Goal: Task Accomplishment & Management: Use online tool/utility

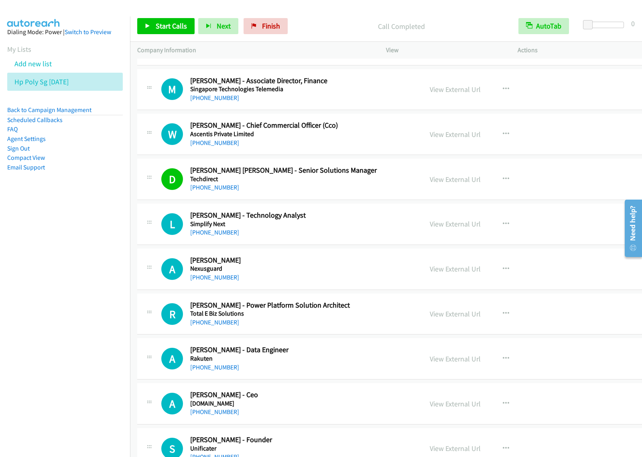
click at [69, 259] on nav "Dialing Mode: Power | Switch to Preview My Lists Add new list Hp Poly Sg [DATE]…" at bounding box center [65, 244] width 130 height 457
click at [35, 61] on link "Add new list" at bounding box center [32, 63] width 37 height 9
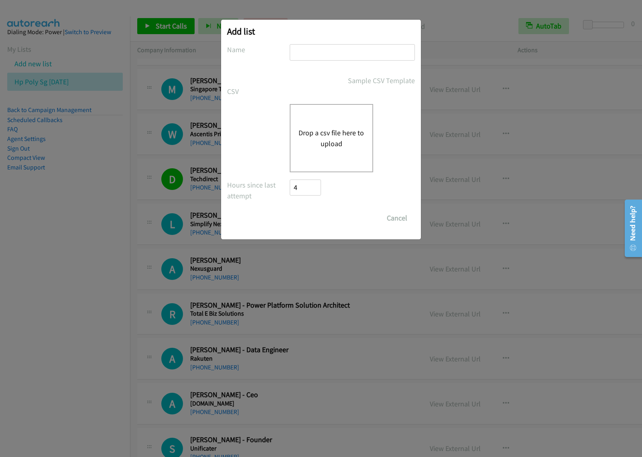
click at [331, 51] on input "text" at bounding box center [352, 52] width 125 height 16
type input "Nutanix OT [DATE]"
click at [270, 103] on form "No phone fields were returned for that Report or List View Please upload a csv …" at bounding box center [321, 135] width 188 height 182
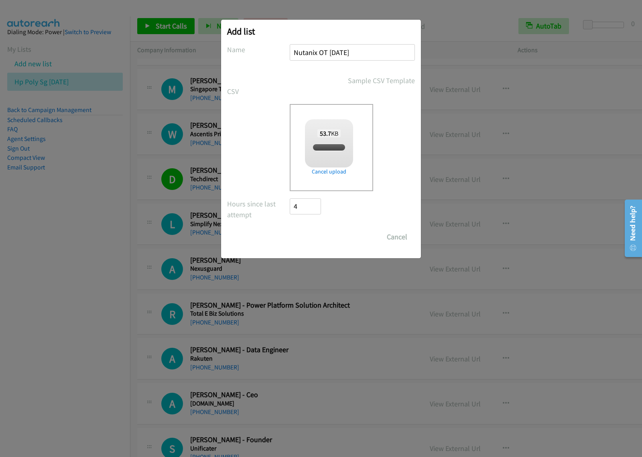
checkbox input "true"
click at [312, 237] on input "Save List" at bounding box center [311, 237] width 42 height 16
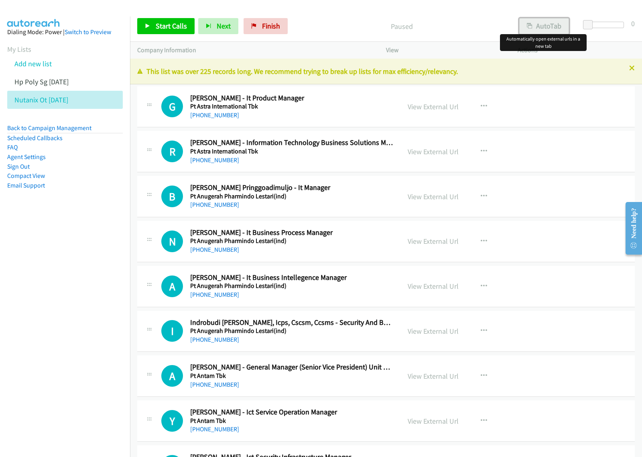
click at [543, 30] on button "AutoTab" at bounding box center [544, 26] width 50 height 16
click at [481, 105] on icon "button" at bounding box center [484, 106] width 6 height 6
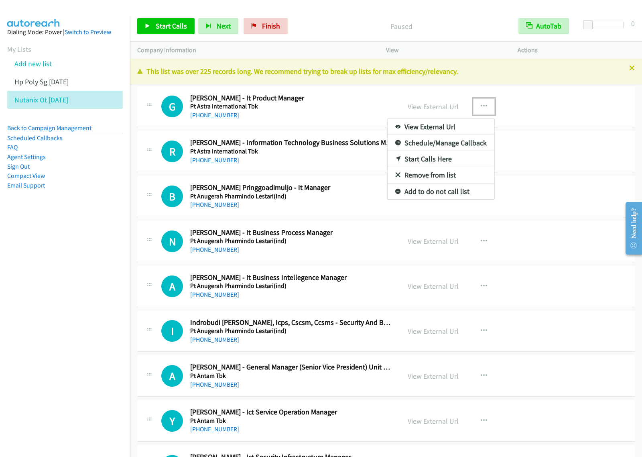
click at [469, 127] on link "View External Url" at bounding box center [441, 127] width 107 height 16
click at [487, 106] on button "button" at bounding box center [484, 106] width 22 height 16
click at [431, 160] on link "Start Calls Here" at bounding box center [441, 159] width 107 height 16
click at [481, 107] on icon "button" at bounding box center [484, 106] width 6 height 6
click at [448, 156] on link "Start Calls Here" at bounding box center [441, 159] width 107 height 16
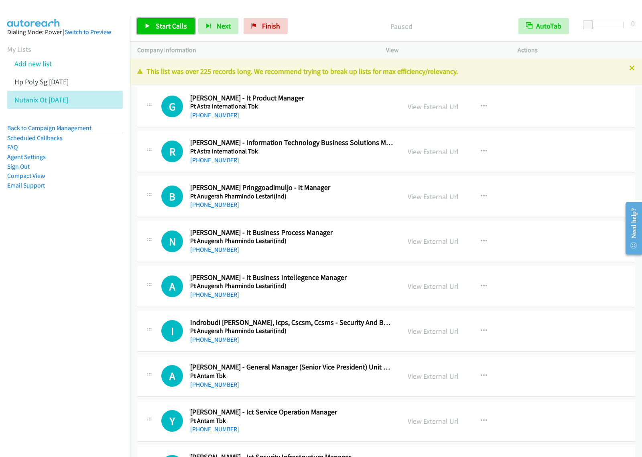
click at [177, 24] on span "Start Calls" at bounding box center [171, 25] width 31 height 9
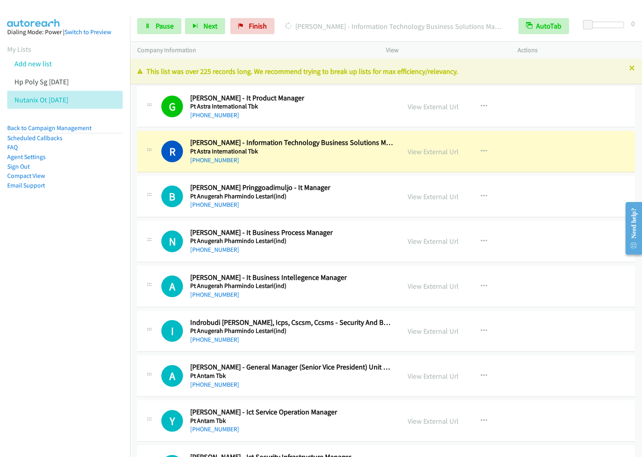
click at [75, 270] on nav "Dialing Mode: Power | Switch to Preview My Lists Add new list Hp Poly Sg Aug14 …" at bounding box center [65, 244] width 130 height 457
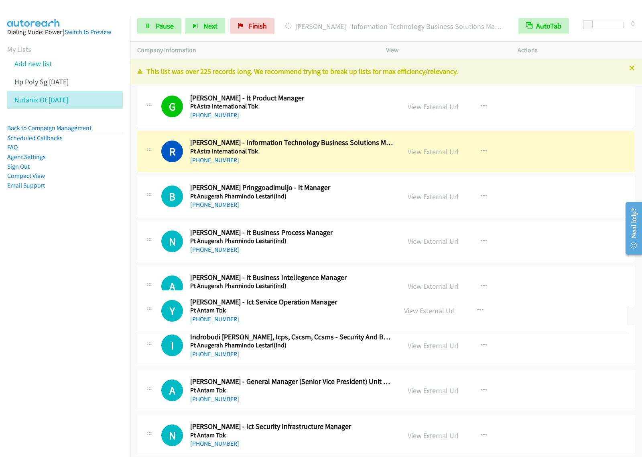
drag, startPoint x: 334, startPoint y: 416, endPoint x: 355, endPoint y: 305, distance: 112.7
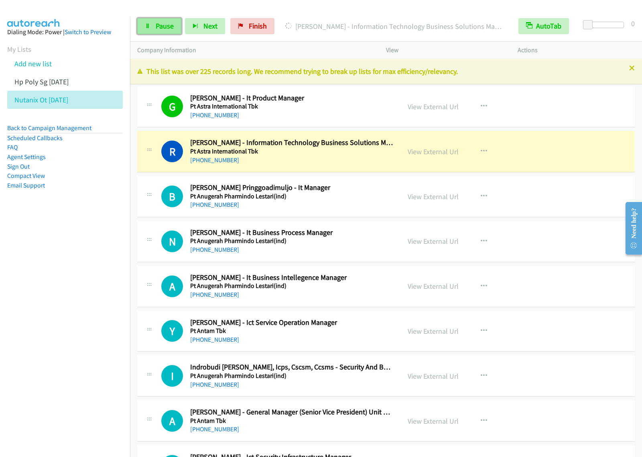
click at [152, 25] on link "Pause" at bounding box center [159, 26] width 44 height 16
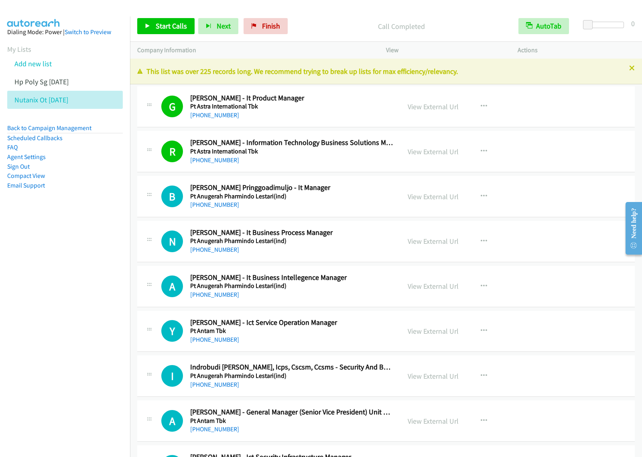
click at [83, 296] on nav "Dialing Mode: Power | Switch to Preview My Lists Add new list Hp Poly Sg Aug14 …" at bounding box center [65, 244] width 130 height 457
click at [482, 101] on button "button" at bounding box center [484, 106] width 22 height 16
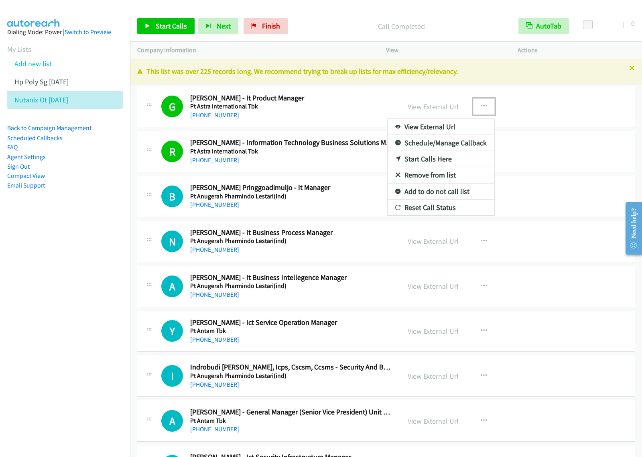
click at [444, 127] on link "View External Url" at bounding box center [441, 127] width 107 height 16
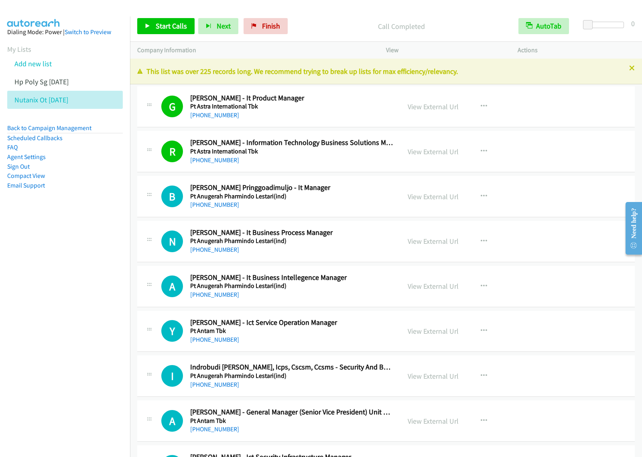
click at [48, 274] on nav "Dialing Mode: Power | Switch to Preview My Lists Add new list Hp Poly Sg Aug14 …" at bounding box center [65, 244] width 130 height 457
click at [481, 152] on icon "button" at bounding box center [484, 151] width 6 height 6
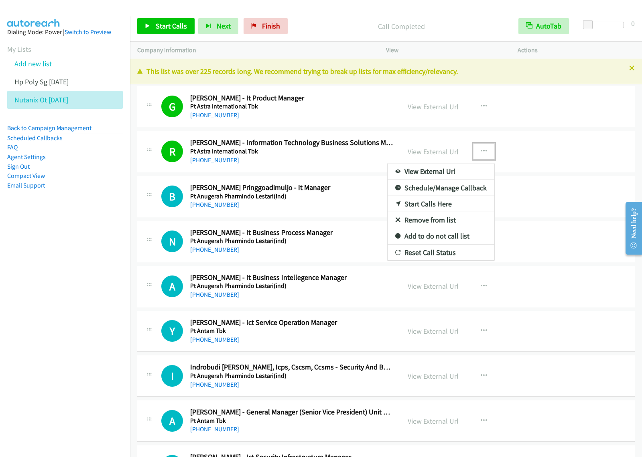
click at [449, 173] on link "View External Url" at bounding box center [441, 171] width 107 height 16
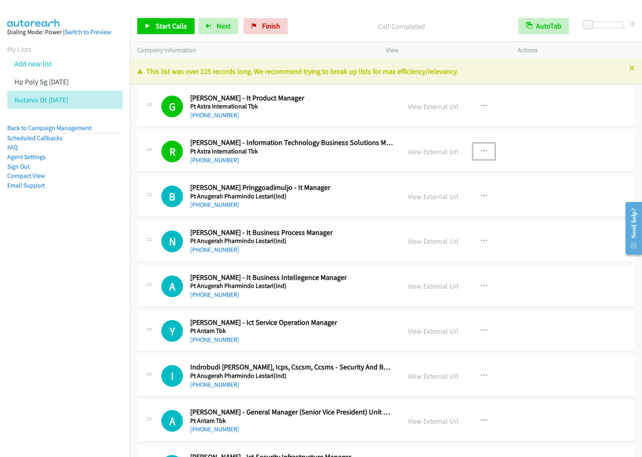
click at [339, 207] on div "+62 811-8603-684" at bounding box center [291, 205] width 203 height 10
click at [73, 277] on nav "Dialing Mode: Power | Switch to Preview My Lists Add new list Hp Poly Sg Aug14 …" at bounding box center [65, 244] width 130 height 457
click at [179, 24] on span "Start Calls" at bounding box center [171, 25] width 31 height 9
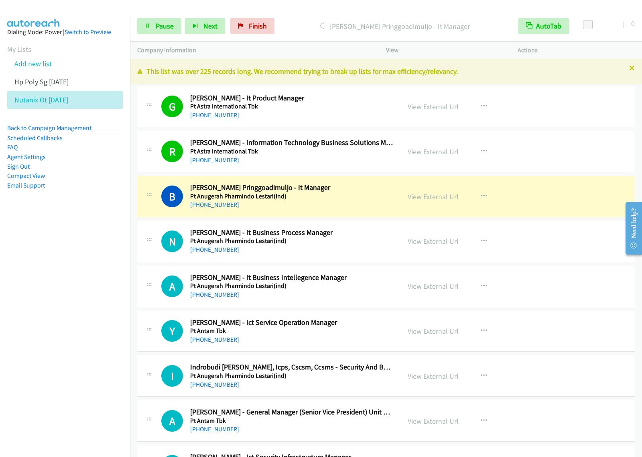
click at [89, 251] on nav "Dialing Mode: Power | Switch to Preview My Lists Add new list Hp Poly Sg Aug14 …" at bounding box center [65, 244] width 130 height 457
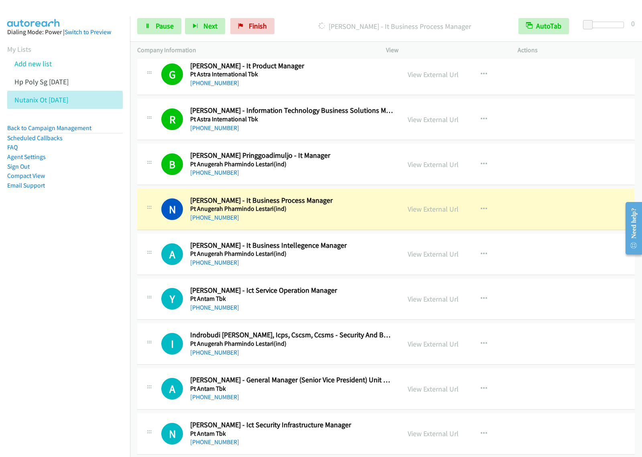
scroll to position [100, 0]
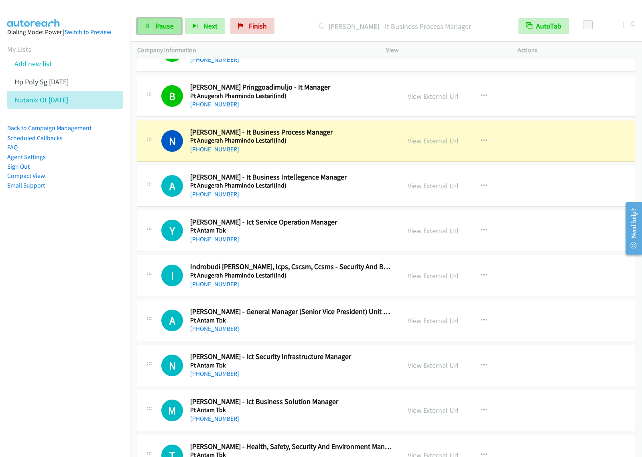
click at [172, 27] on span "Pause" at bounding box center [165, 25] width 18 height 9
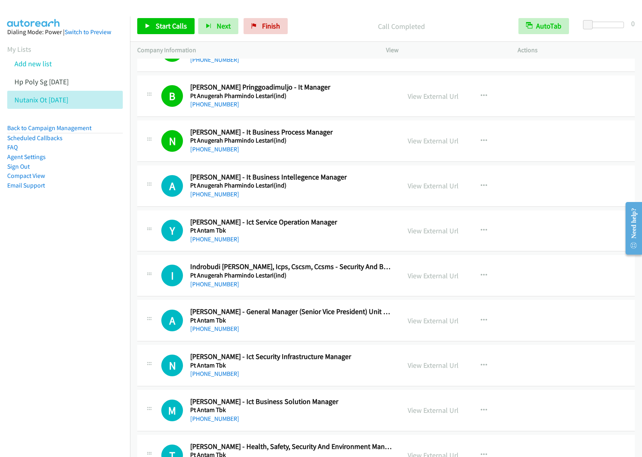
click at [30, 280] on nav "Dialing Mode: Power | Switch to Preview My Lists Add new list Hp Poly Sg Aug14 …" at bounding box center [65, 244] width 130 height 457
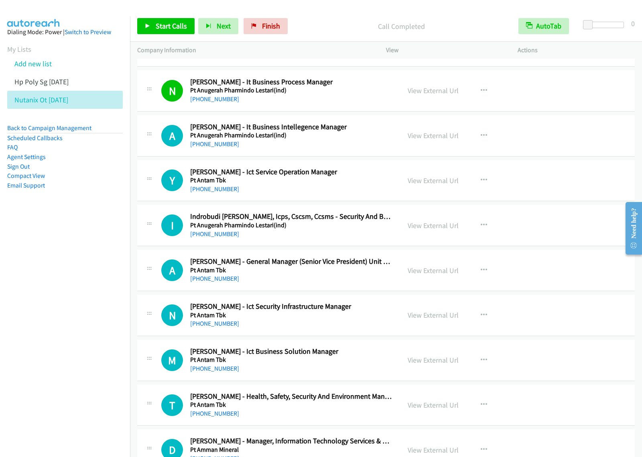
click at [56, 210] on aside "Dialing Mode: Power | Switch to Preview My Lists Add new list Hp Poly Sg Aug14 …" at bounding box center [65, 121] width 130 height 210
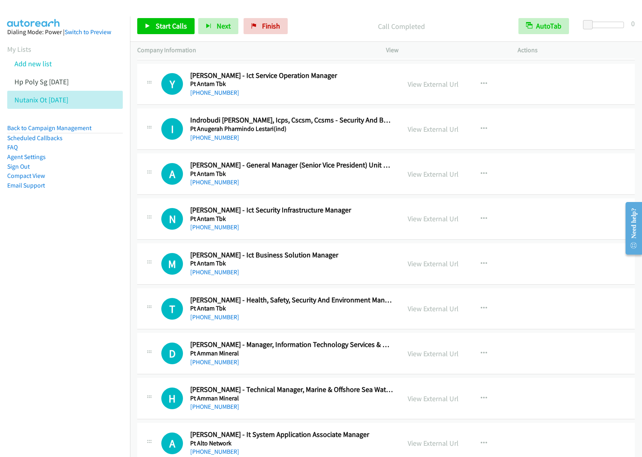
scroll to position [251, 0]
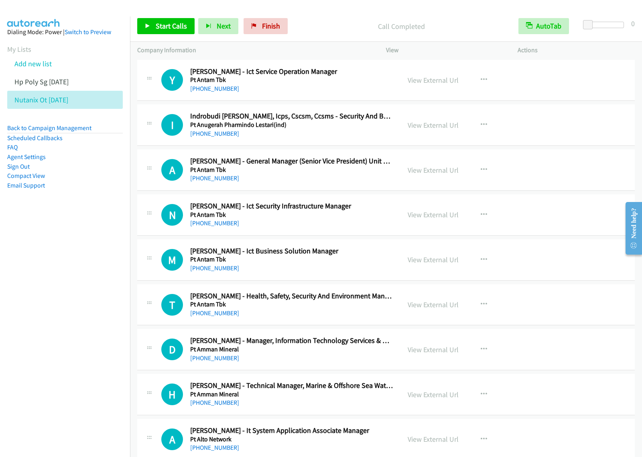
click at [376, 220] on div "+62 853-1289-8019" at bounding box center [291, 223] width 203 height 10
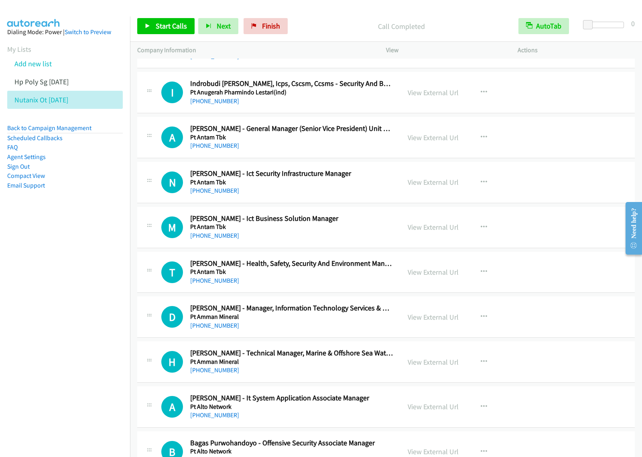
scroll to position [301, 0]
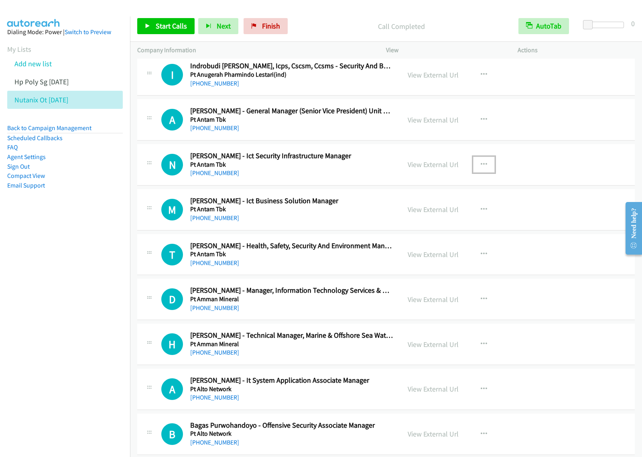
click at [481, 163] on icon "button" at bounding box center [484, 164] width 6 height 6
click at [448, 218] on link "Start Calls Here" at bounding box center [441, 217] width 107 height 16
drag, startPoint x: 476, startPoint y: 167, endPoint x: 475, endPoint y: 173, distance: 6.0
click at [476, 167] on button "button" at bounding box center [484, 164] width 22 height 16
click at [457, 219] on link "Start Calls Here" at bounding box center [441, 217] width 107 height 16
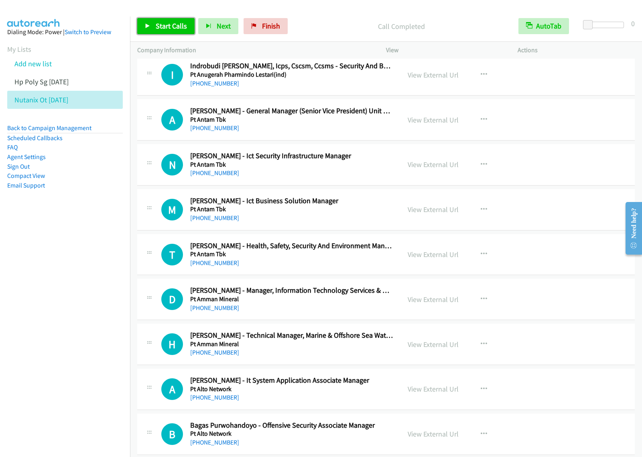
click at [177, 24] on span "Start Calls" at bounding box center [171, 25] width 31 height 9
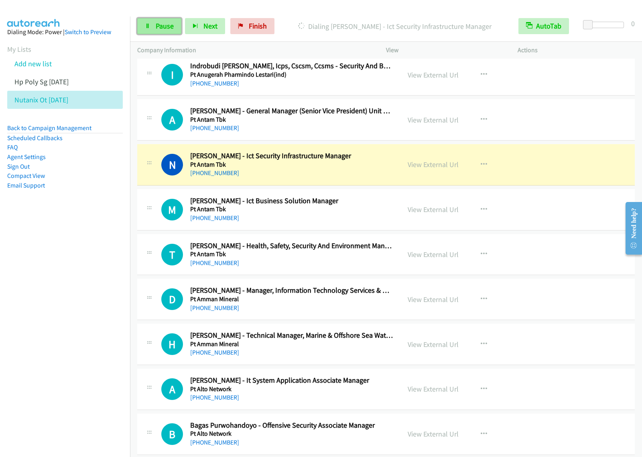
click at [159, 23] on span "Pause" at bounding box center [165, 25] width 18 height 9
drag, startPoint x: 310, startPoint y: 297, endPoint x: 326, endPoint y: 203, distance: 95.7
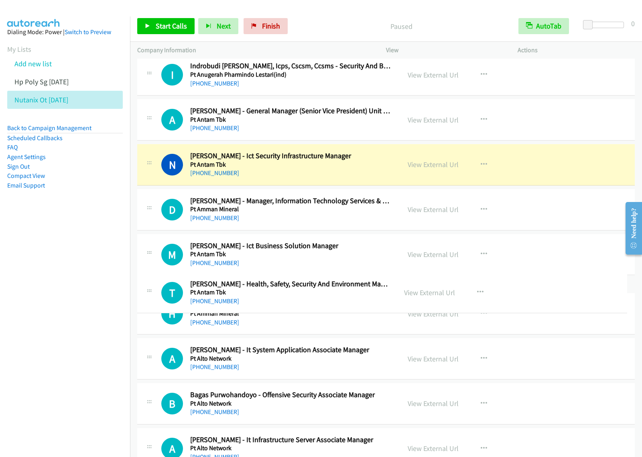
drag, startPoint x: 326, startPoint y: 203, endPoint x: 323, endPoint y: 296, distance: 93.5
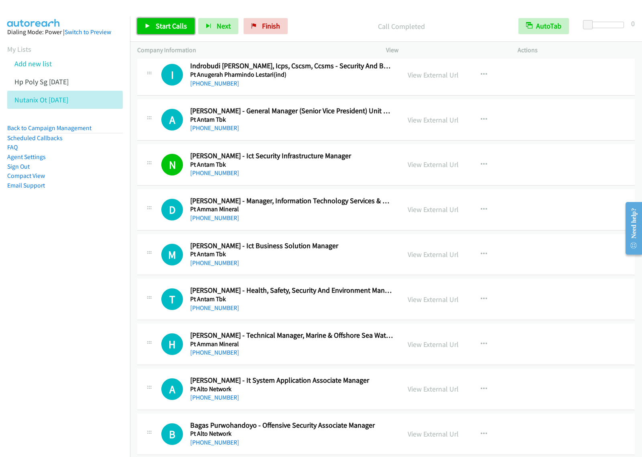
click at [163, 24] on span "Start Calls" at bounding box center [171, 25] width 31 height 9
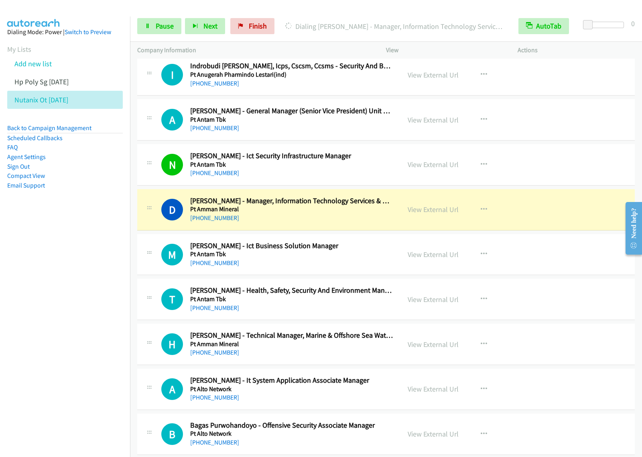
click at [71, 309] on nav "Dialing Mode: Power | Switch to Preview My Lists Add new list Hp Poly Sg Aug14 …" at bounding box center [65, 244] width 130 height 457
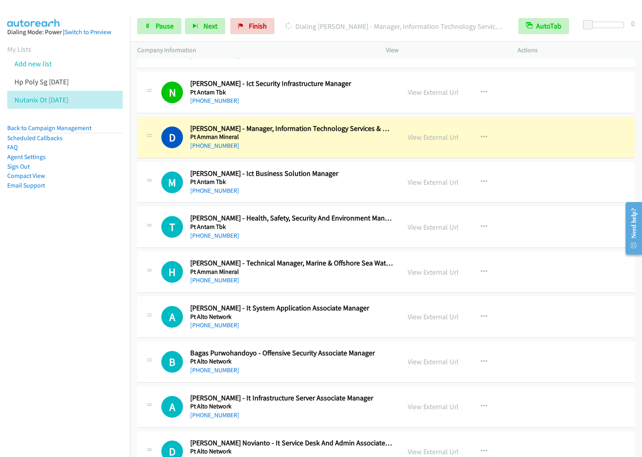
scroll to position [401, 0]
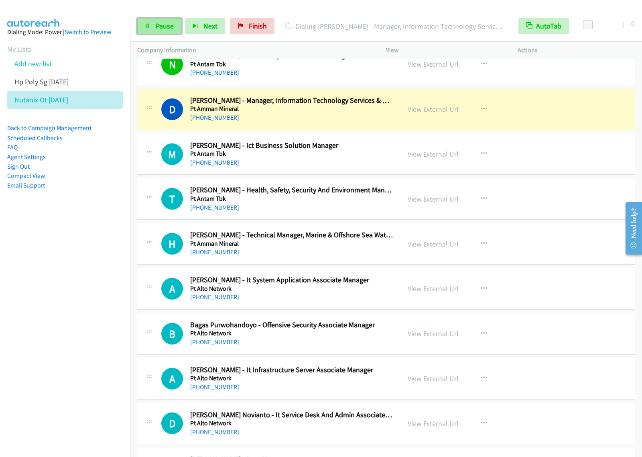
click at [165, 26] on span "Pause" at bounding box center [165, 25] width 18 height 9
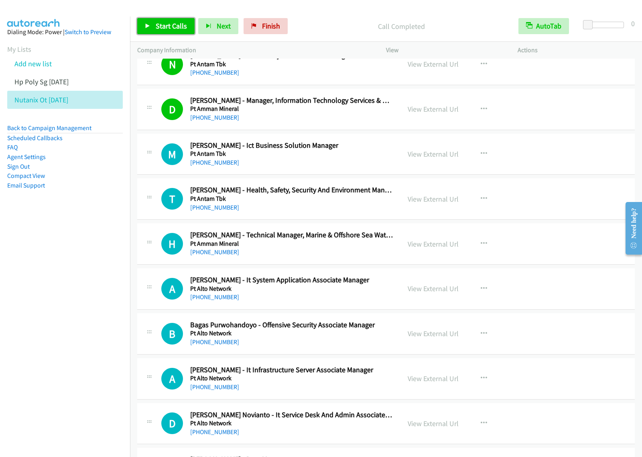
click at [160, 31] on link "Start Calls" at bounding box center [165, 26] width 57 height 16
click at [156, 26] on span "Pause" at bounding box center [165, 25] width 18 height 9
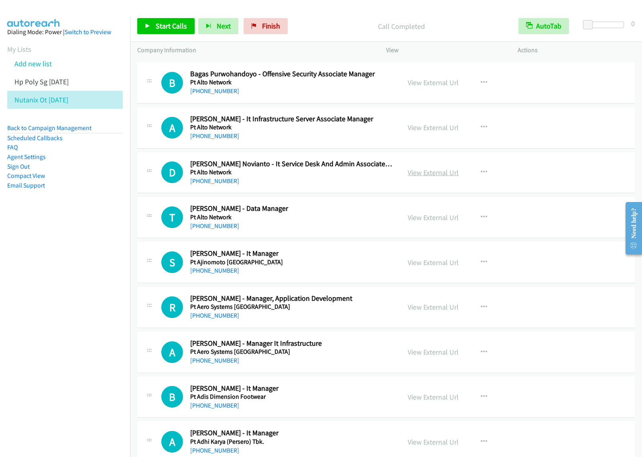
scroll to position [702, 0]
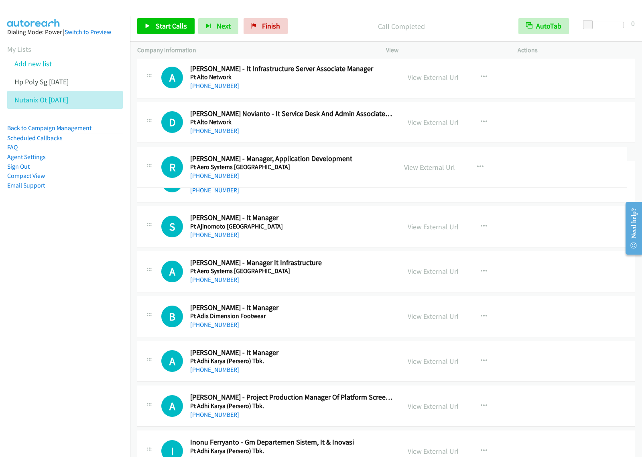
drag, startPoint x: 348, startPoint y: 256, endPoint x: 360, endPoint y: 165, distance: 91.5
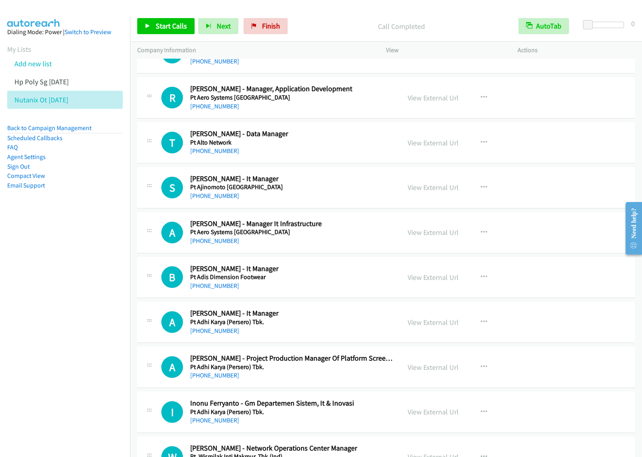
scroll to position [802, 0]
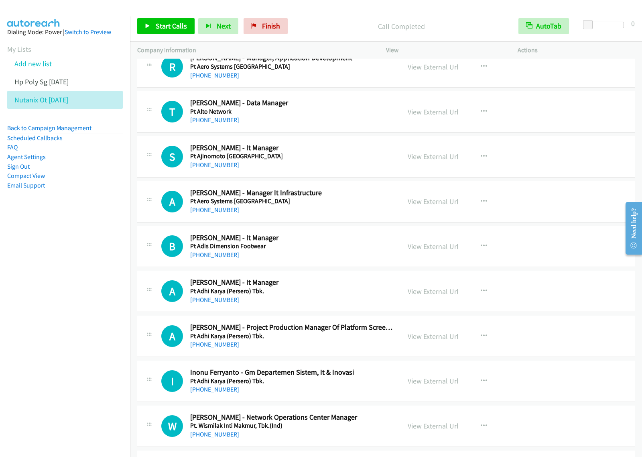
click at [328, 152] on h2 "Suparno - It Manager" at bounding box center [291, 147] width 203 height 9
click at [330, 203] on h5 "Pt Aero Systems Indonesia" at bounding box center [291, 201] width 203 height 8
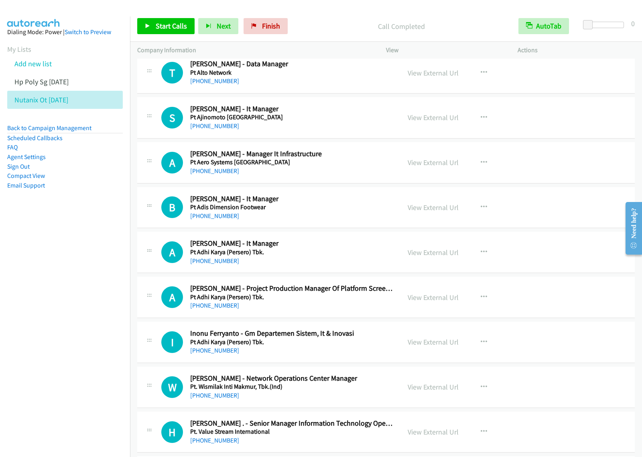
scroll to position [853, 0]
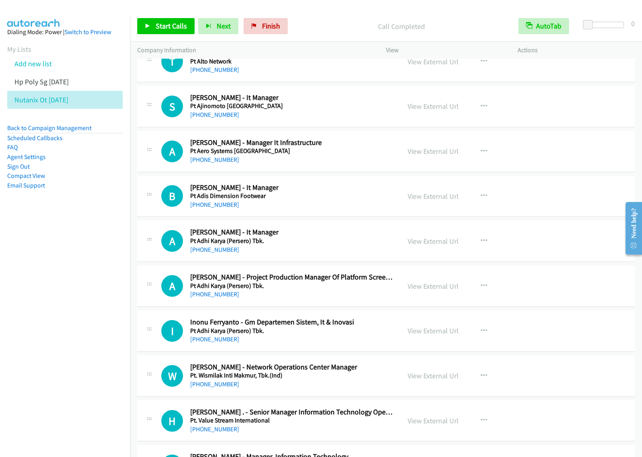
click at [348, 95] on h2 "Suparno - It Manager" at bounding box center [291, 97] width 203 height 9
click at [481, 104] on icon "button" at bounding box center [484, 106] width 6 height 6
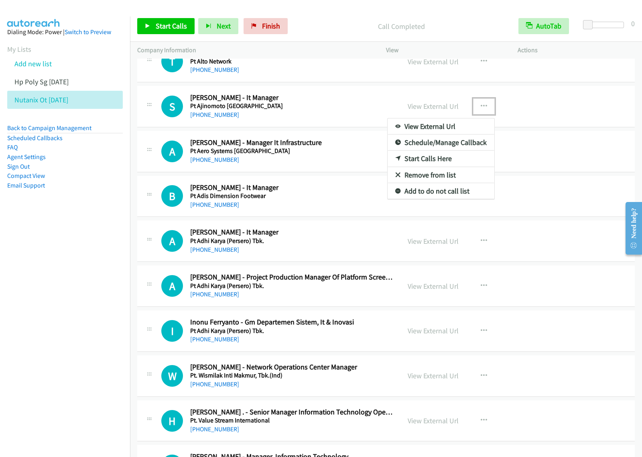
click at [421, 159] on link "Start Calls Here" at bounding box center [441, 158] width 107 height 16
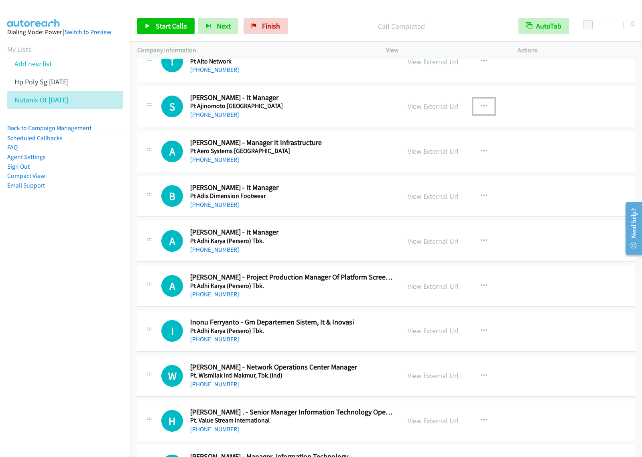
click at [483, 110] on icon "button" at bounding box center [484, 106] width 6 height 6
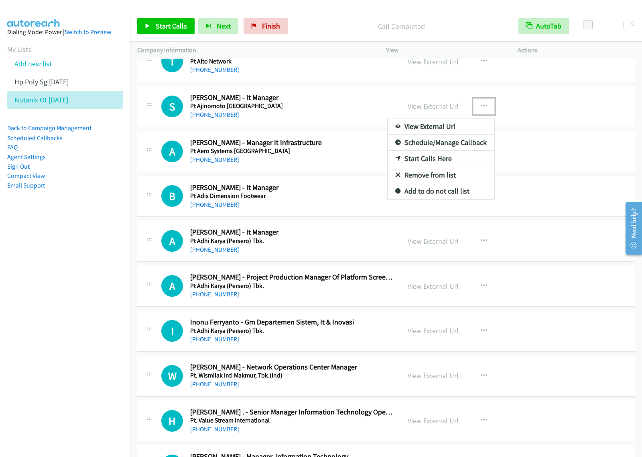
click at [456, 162] on link "Start Calls Here" at bounding box center [441, 158] width 107 height 16
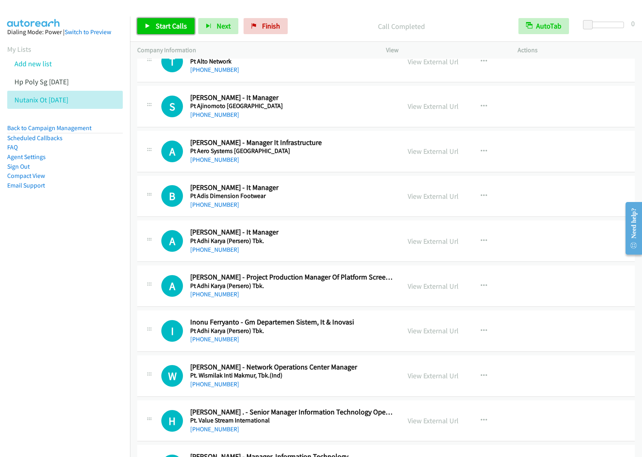
click at [171, 28] on span "Start Calls" at bounding box center [171, 25] width 31 height 9
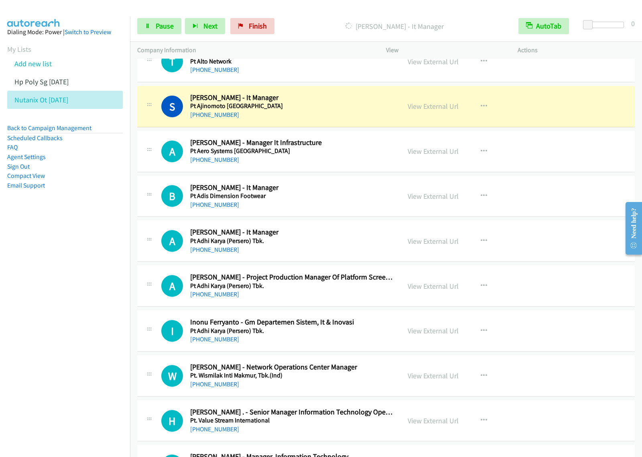
drag, startPoint x: 107, startPoint y: 205, endPoint x: 197, endPoint y: 173, distance: 95.4
click at [107, 205] on aside "Dialing Mode: Power | Switch to Preview My Lists Add new list Hp Poly Sg Aug14 …" at bounding box center [65, 121] width 130 height 210
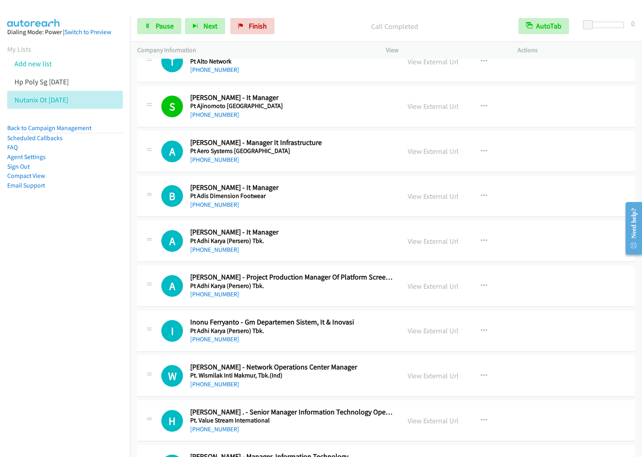
scroll to position [903, 0]
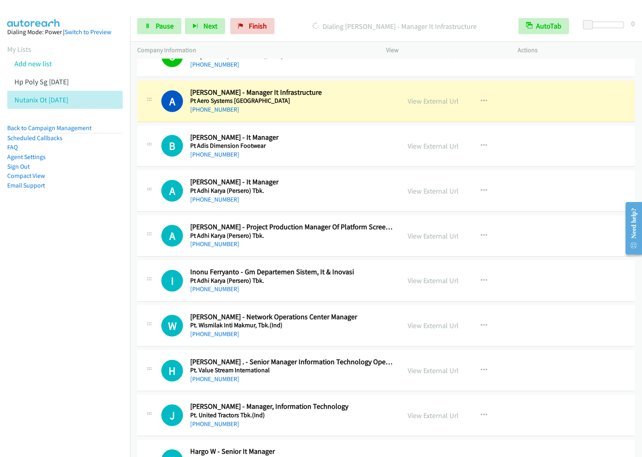
drag, startPoint x: 83, startPoint y: 241, endPoint x: 173, endPoint y: 184, distance: 106.6
click at [83, 241] on nav "Dialing Mode: Power | Switch to Preview My Lists Add new list Hp Poly Sg Aug14 …" at bounding box center [65, 244] width 130 height 457
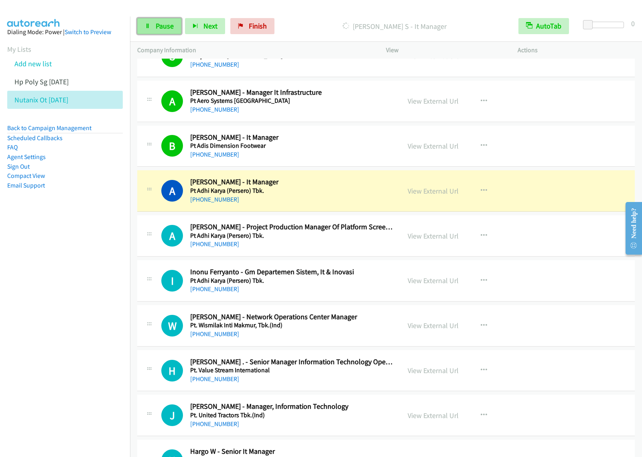
click at [161, 30] on span "Pause" at bounding box center [165, 25] width 18 height 9
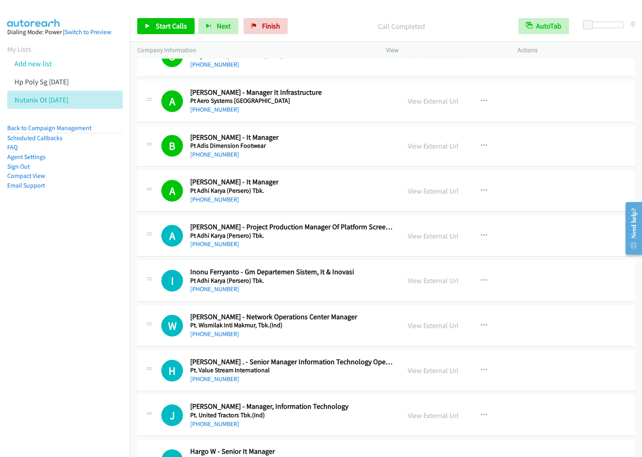
click at [82, 366] on nav "Dialing Mode: Power | Switch to Preview My Lists Add new list Hp Poly Sg Aug14 …" at bounding box center [65, 244] width 130 height 457
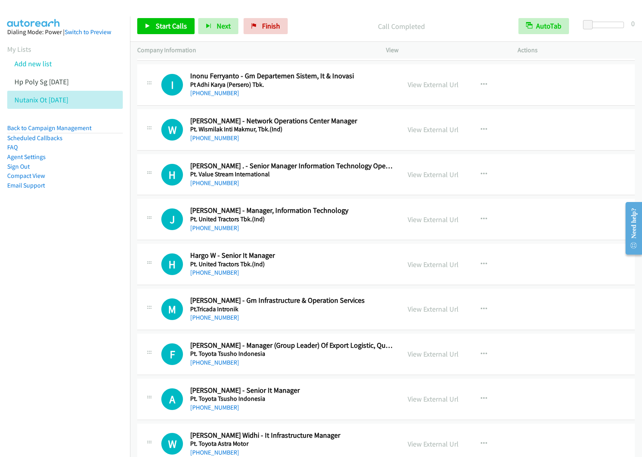
scroll to position [1103, 0]
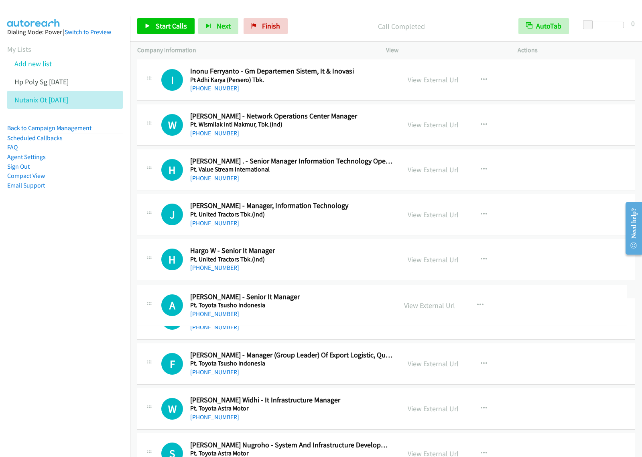
drag, startPoint x: 304, startPoint y: 394, endPoint x: 320, endPoint y: 303, distance: 92.4
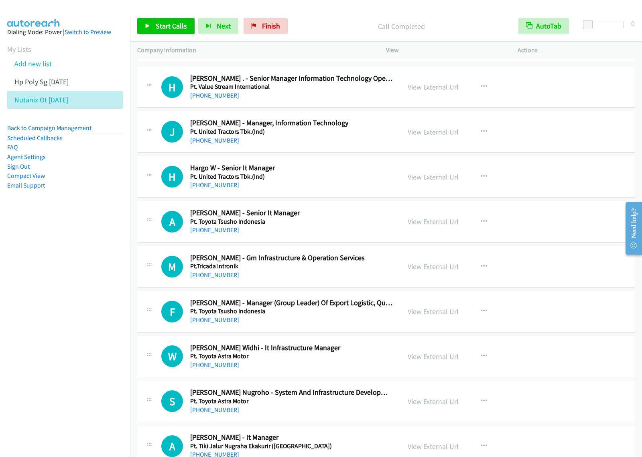
scroll to position [1204, 0]
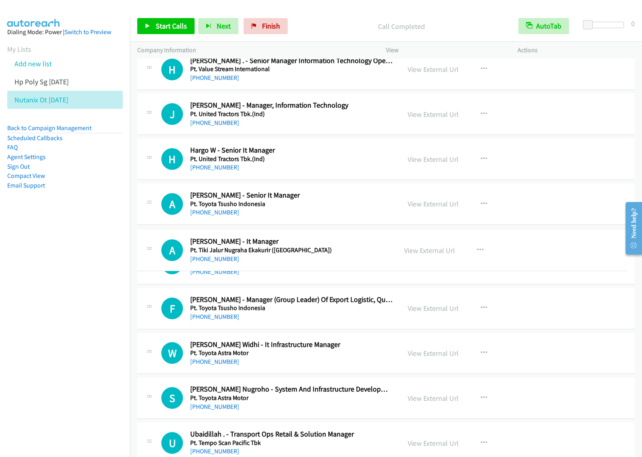
drag, startPoint x: 315, startPoint y: 424, endPoint x: 338, endPoint y: 244, distance: 182.0
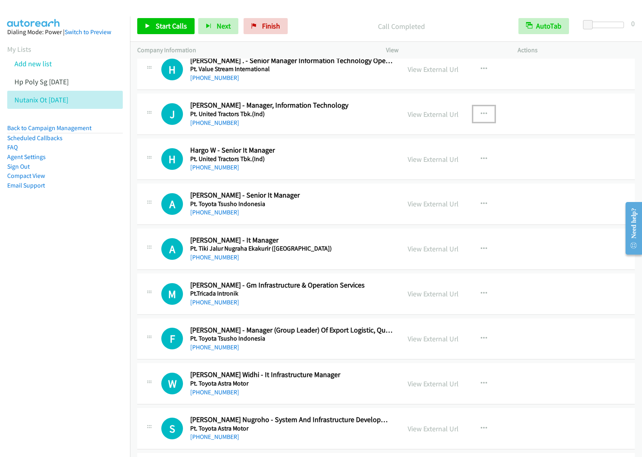
click at [483, 115] on icon "button" at bounding box center [484, 114] width 6 height 6
click at [442, 168] on link "Start Calls Here" at bounding box center [441, 166] width 107 height 16
click at [478, 120] on button "button" at bounding box center [484, 114] width 22 height 16
click at [454, 171] on link "Start Calls Here" at bounding box center [441, 166] width 107 height 16
click at [165, 31] on link "Start Calls" at bounding box center [165, 26] width 57 height 16
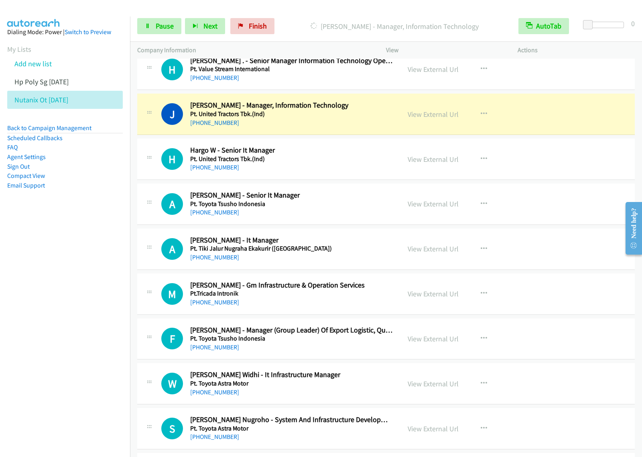
drag, startPoint x: 75, startPoint y: 230, endPoint x: 374, endPoint y: 57, distance: 344.7
click at [75, 231] on nav "Dialing Mode: Power | Switch to Preview My Lists Add new list Hp Poly Sg Aug14 …" at bounding box center [65, 244] width 130 height 457
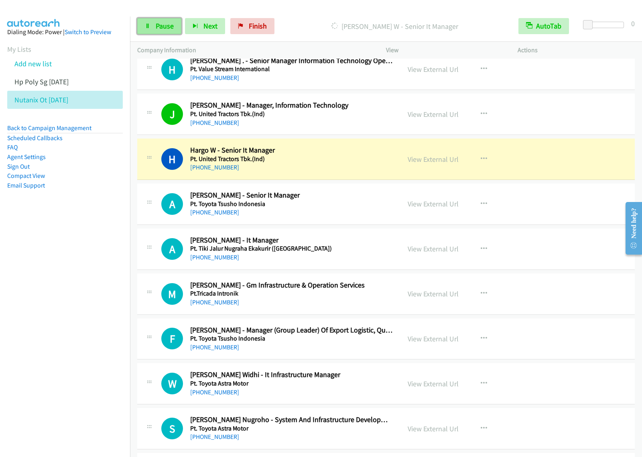
click at [160, 24] on span "Pause" at bounding box center [165, 25] width 18 height 9
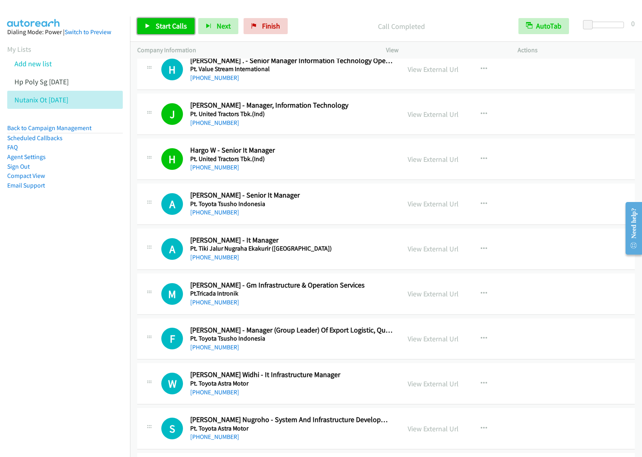
click at [182, 27] on span "Start Calls" at bounding box center [171, 25] width 31 height 9
click at [157, 27] on span "Pause" at bounding box center [165, 25] width 18 height 9
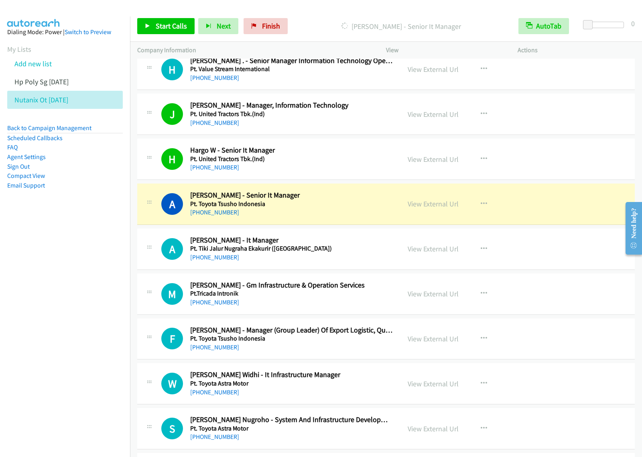
click at [73, 233] on nav "Dialing Mode: Power | Switch to Preview My Lists Add new list Hp Poly Sg Aug14 …" at bounding box center [65, 244] width 130 height 457
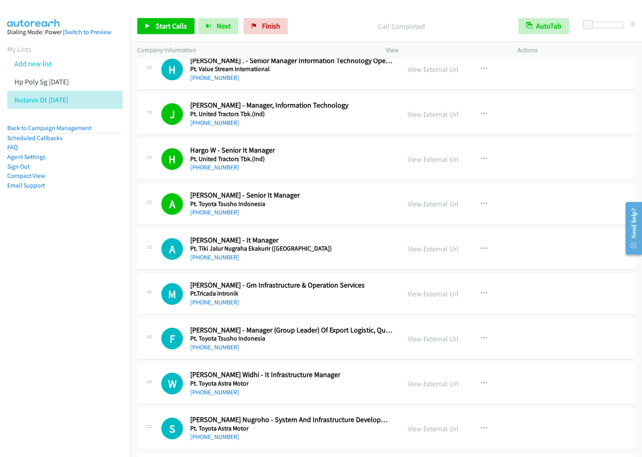
scroll to position [1254, 0]
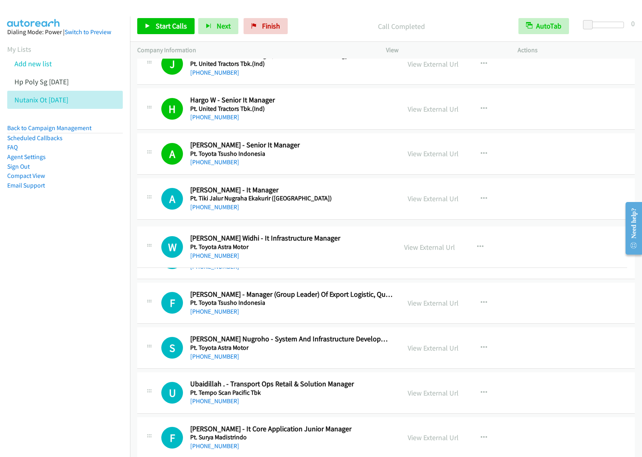
drag, startPoint x: 359, startPoint y: 330, endPoint x: 373, endPoint y: 241, distance: 89.8
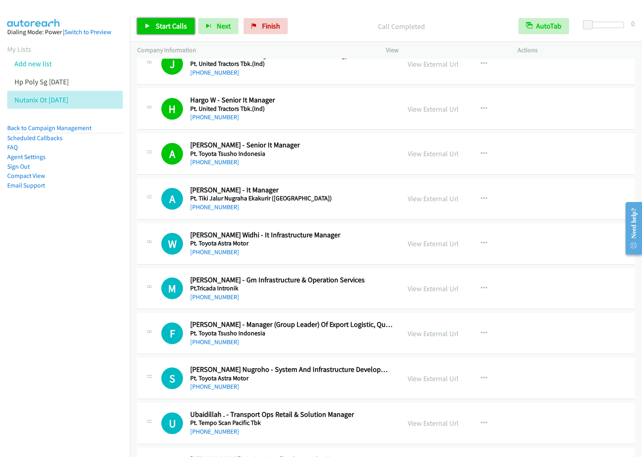
click at [171, 26] on span "Start Calls" at bounding box center [171, 25] width 31 height 9
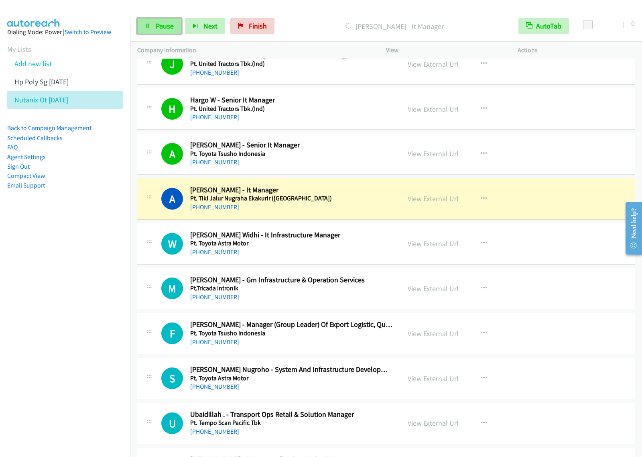
click at [159, 25] on span "Pause" at bounding box center [165, 25] width 18 height 9
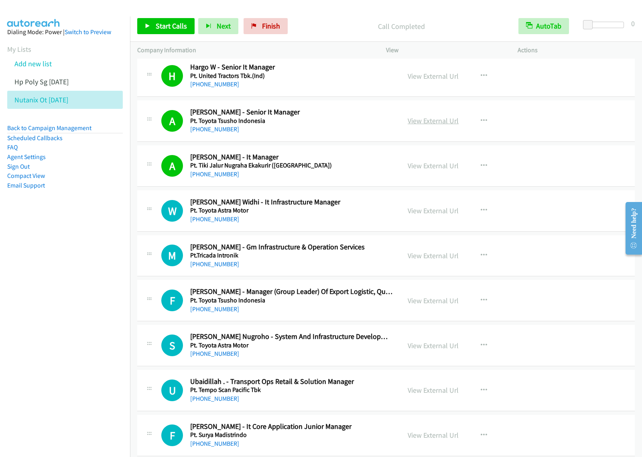
scroll to position [1304, 0]
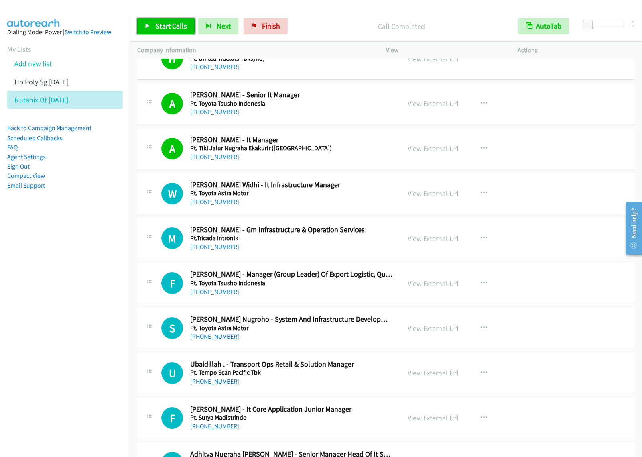
click at [171, 29] on span "Start Calls" at bounding box center [171, 25] width 31 height 9
click at [174, 29] on link "Pause" at bounding box center [159, 26] width 44 height 16
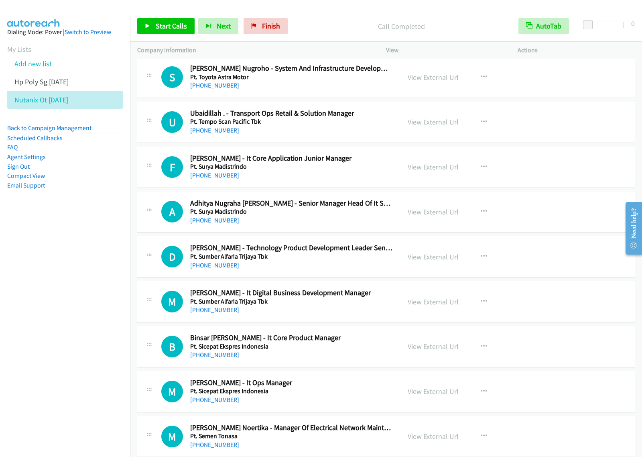
scroll to position [1605, 0]
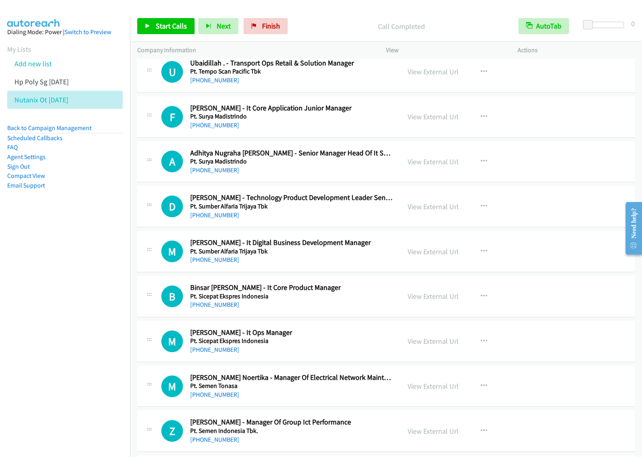
click at [304, 173] on div "+62 811-9441-436" at bounding box center [291, 170] width 203 height 10
click at [481, 163] on icon "button" at bounding box center [484, 161] width 6 height 6
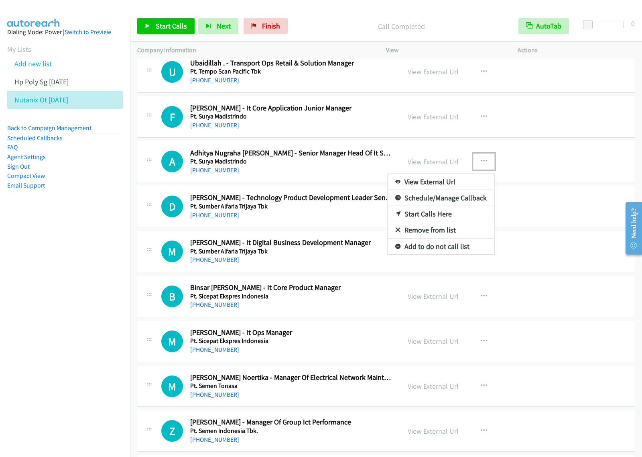
click at [430, 215] on link "Start Calls Here" at bounding box center [441, 214] width 107 height 16
click at [482, 162] on icon "button" at bounding box center [484, 161] width 6 height 6
click at [438, 212] on link "Start Calls Here" at bounding box center [441, 214] width 107 height 16
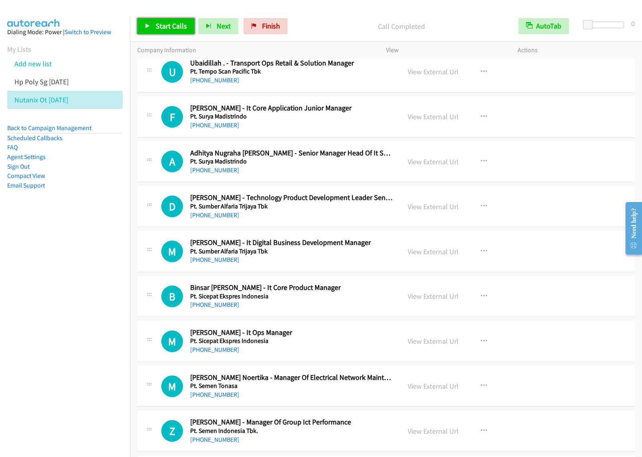
click at [162, 25] on span "Start Calls" at bounding box center [171, 25] width 31 height 9
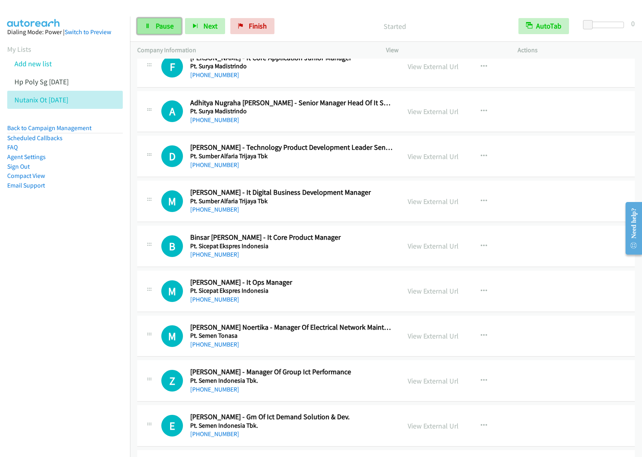
click at [168, 29] on span "Pause" at bounding box center [165, 25] width 18 height 9
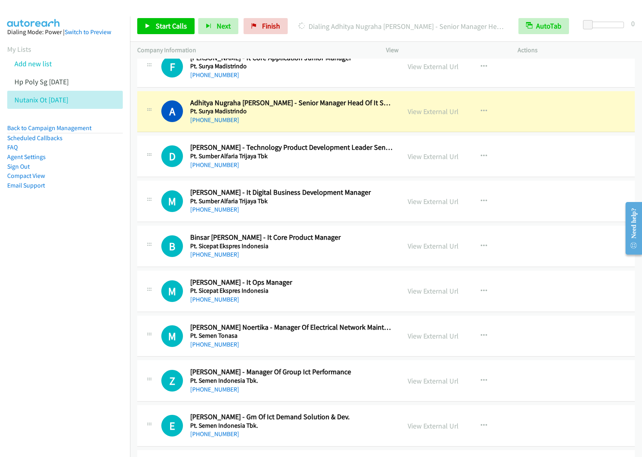
click at [91, 204] on aside "Dialing Mode: Power | Switch to Preview My Lists Add new list Hp Poly Sg Aug14 …" at bounding box center [65, 121] width 130 height 210
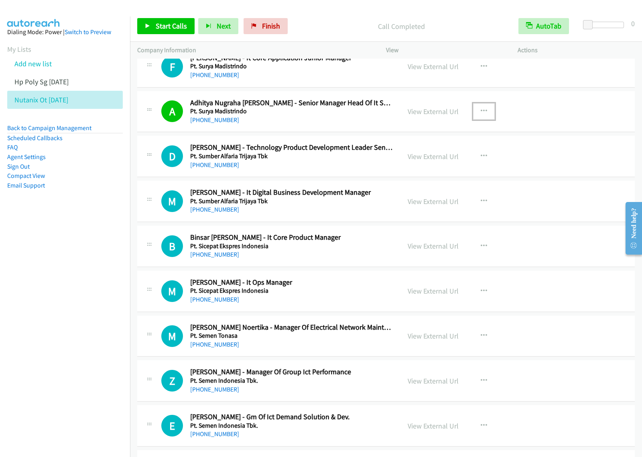
click at [481, 113] on icon "button" at bounding box center [484, 111] width 6 height 6
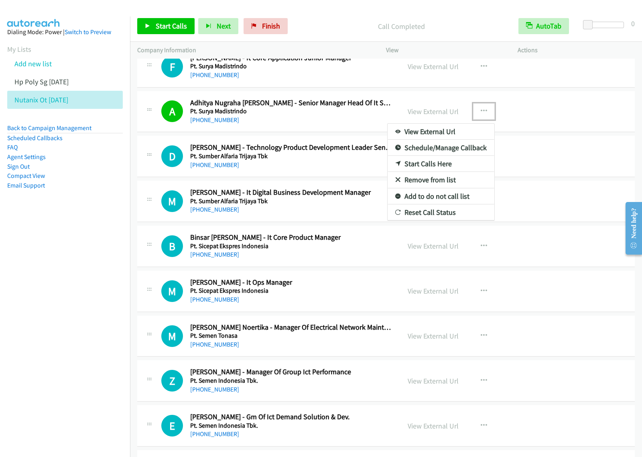
click at [455, 131] on link "View External Url" at bounding box center [441, 132] width 107 height 16
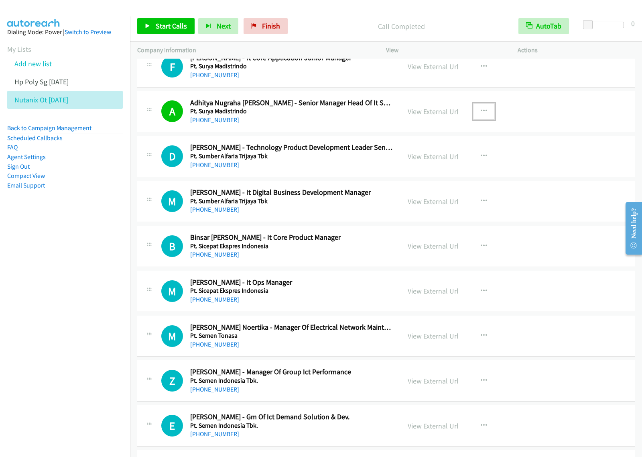
drag, startPoint x: 367, startPoint y: 213, endPoint x: 376, endPoint y: 140, distance: 73.5
click at [164, 23] on span "Start Calls" at bounding box center [171, 25] width 31 height 9
drag, startPoint x: 168, startPoint y: 25, endPoint x: 175, endPoint y: 25, distance: 6.4
click at [168, 25] on span "Pause" at bounding box center [165, 25] width 18 height 9
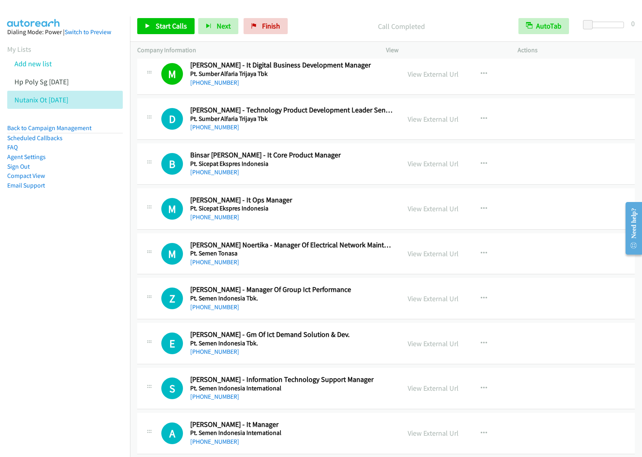
scroll to position [1755, 0]
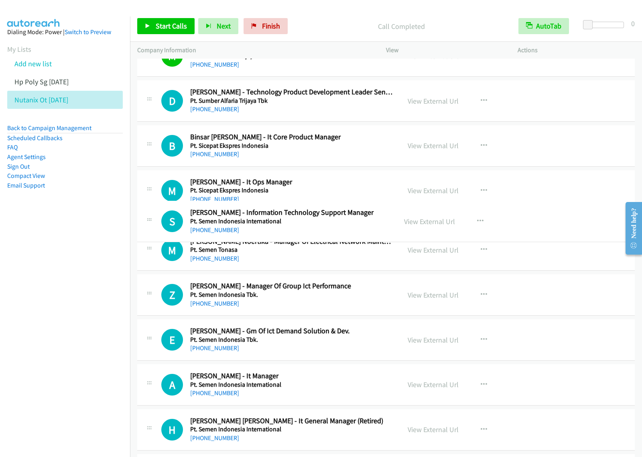
drag, startPoint x: 352, startPoint y: 372, endPoint x: 375, endPoint y: 220, distance: 153.8
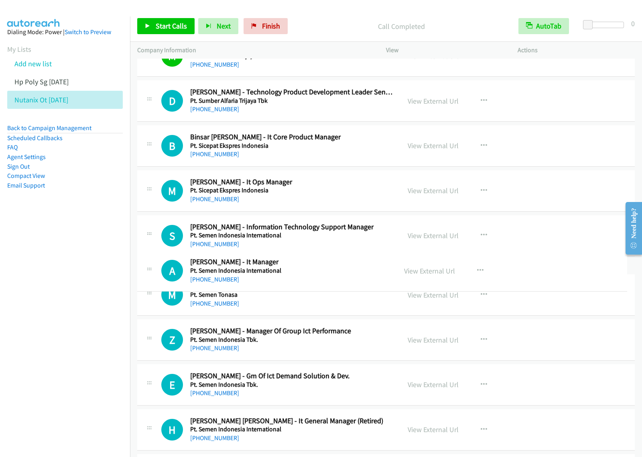
drag, startPoint x: 331, startPoint y: 412, endPoint x: 362, endPoint y: 264, distance: 151.1
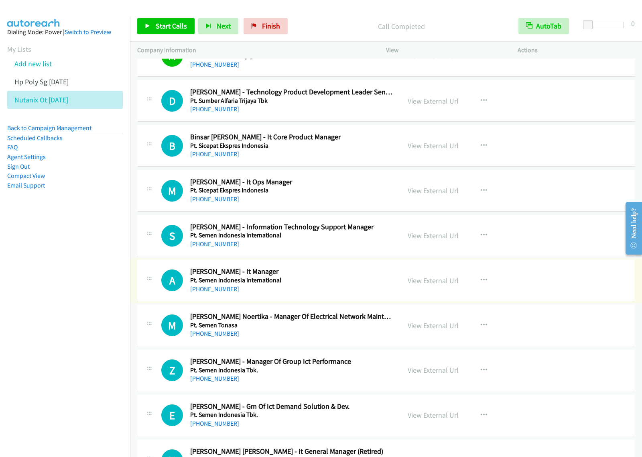
scroll to position [1805, 0]
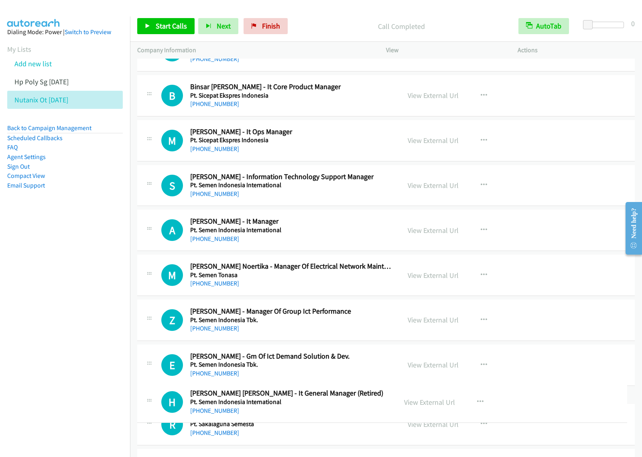
drag, startPoint x: 366, startPoint y: 411, endPoint x: 369, endPoint y: 400, distance: 11.8
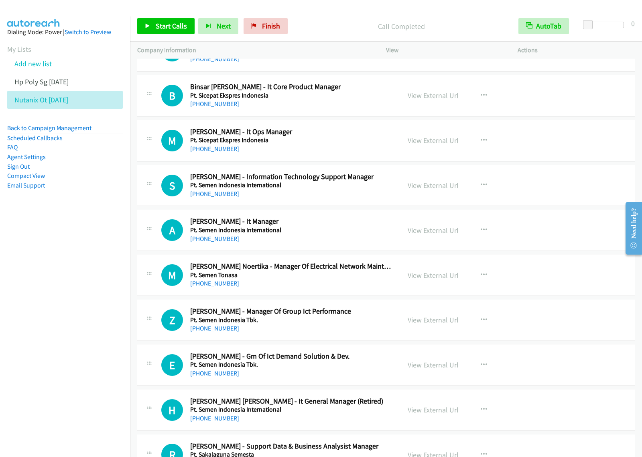
click at [362, 144] on h5 "Pt. Sicepat Ekspres Indonesia" at bounding box center [291, 140] width 203 height 8
click at [484, 144] on button "button" at bounding box center [484, 140] width 22 height 16
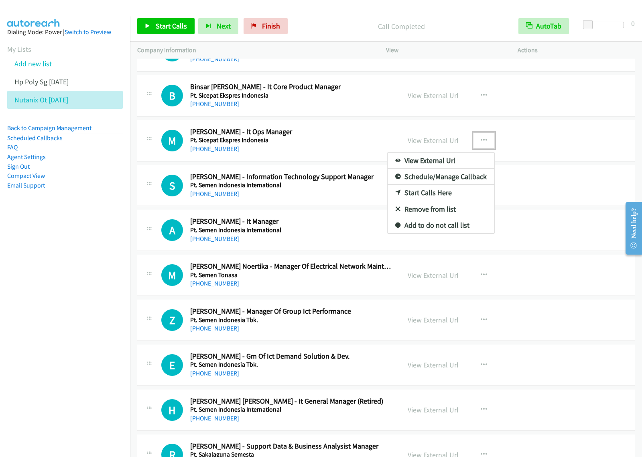
click at [432, 194] on link "Start Calls Here" at bounding box center [441, 193] width 107 height 16
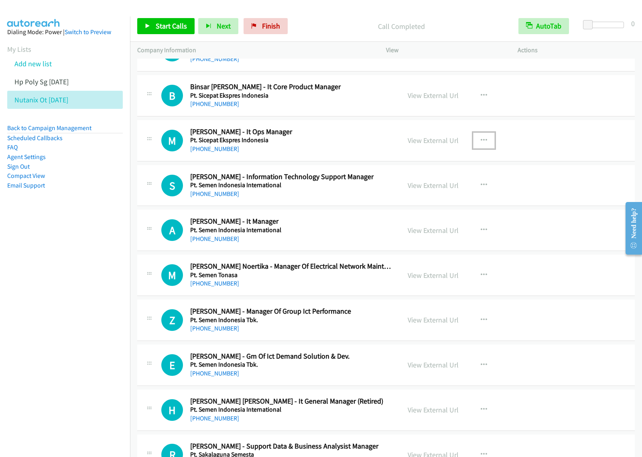
click at [481, 143] on icon "button" at bounding box center [484, 140] width 6 height 6
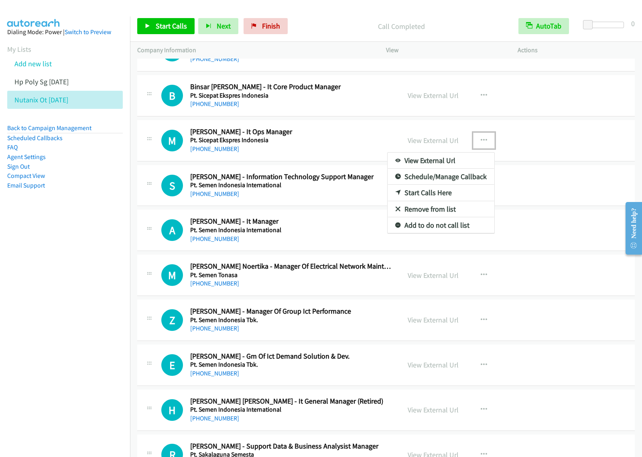
click at [450, 199] on link "Start Calls Here" at bounding box center [441, 193] width 107 height 16
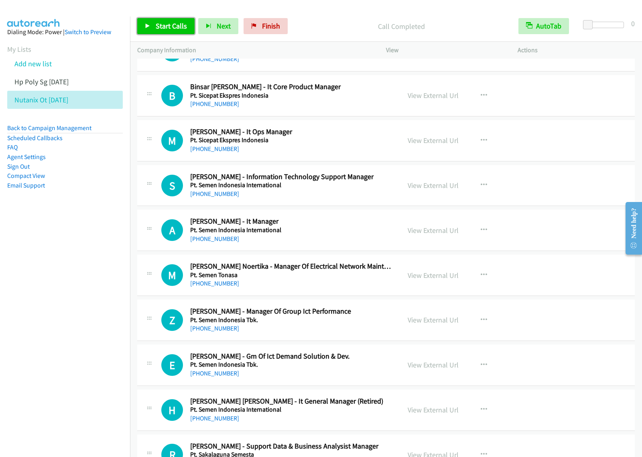
click at [170, 25] on span "Start Calls" at bounding box center [171, 25] width 31 height 9
click at [154, 24] on link "Pause" at bounding box center [159, 26] width 44 height 16
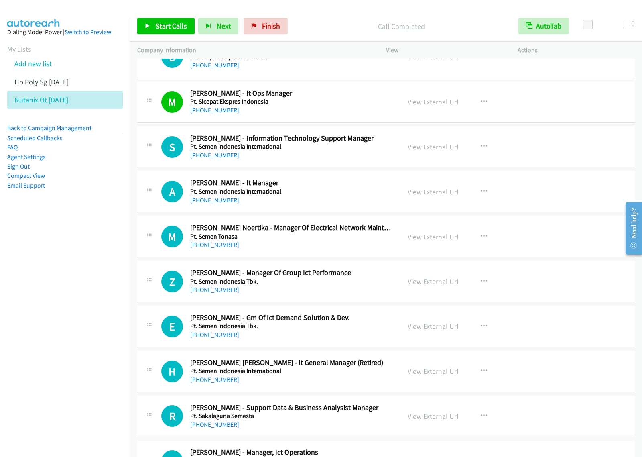
scroll to position [1855, 0]
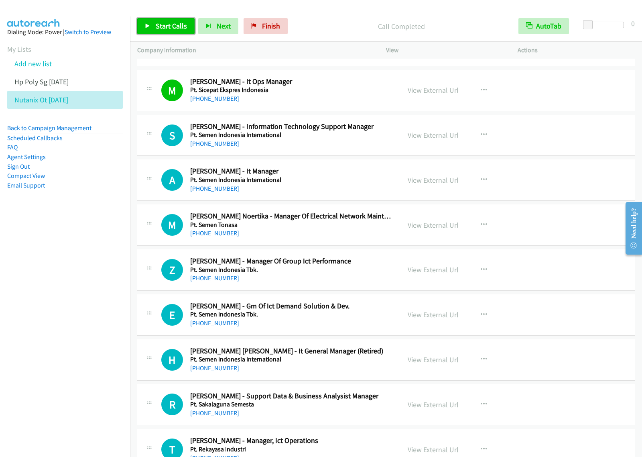
click at [173, 26] on span "Start Calls" at bounding box center [171, 25] width 31 height 9
drag, startPoint x: 151, startPoint y: 22, endPoint x: 270, endPoint y: 15, distance: 118.9
click at [151, 22] on link "Pause" at bounding box center [159, 26] width 44 height 16
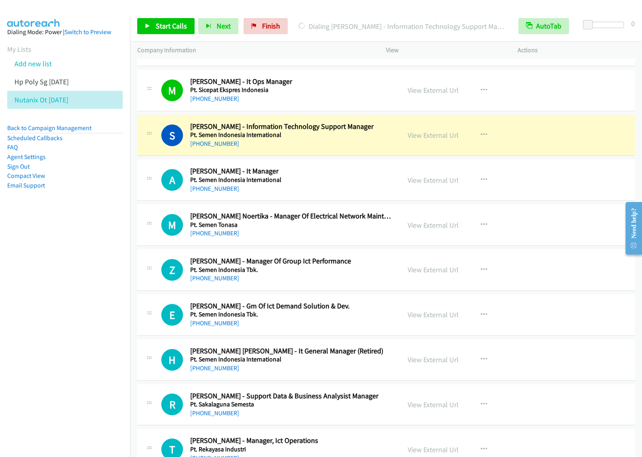
click at [63, 252] on nav "Dialing Mode: Power | Switch to Preview My Lists Add new list Hp Poly Sg Aug14 …" at bounding box center [65, 244] width 130 height 457
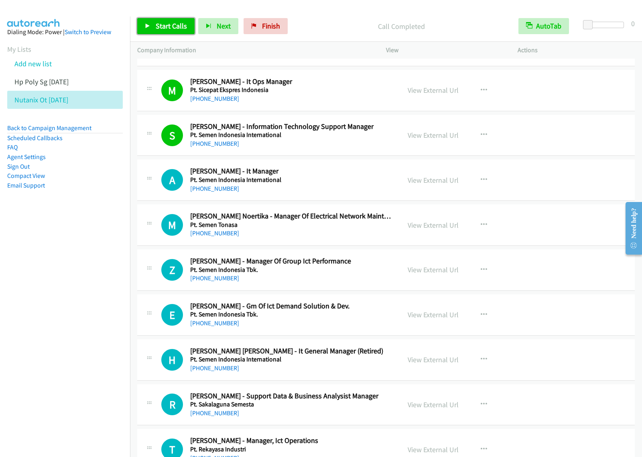
click at [157, 20] on link "Start Calls" at bounding box center [165, 26] width 57 height 16
click at [165, 25] on span "Pause" at bounding box center [165, 25] width 18 height 9
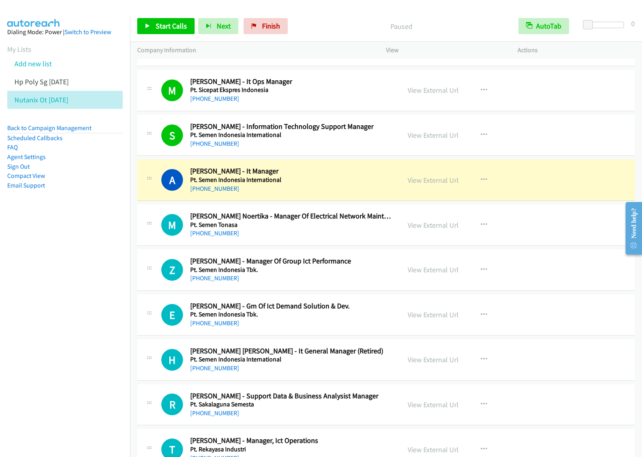
click at [99, 298] on nav "Dialing Mode: Power | Switch to Preview My Lists Add new list Hp Poly Sg Aug14 …" at bounding box center [65, 244] width 130 height 457
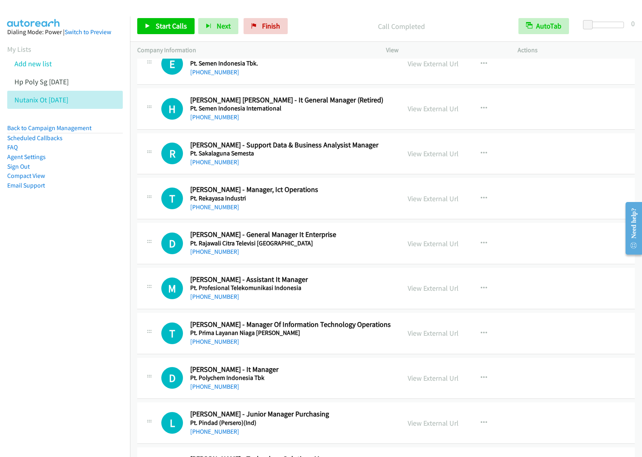
scroll to position [2156, 0]
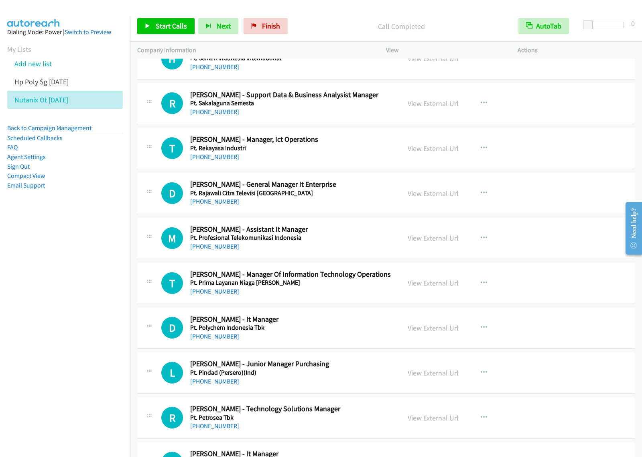
click at [53, 301] on nav "Dialing Mode: Power | Switch to Preview My Lists Add new list Hp Poly Sg Aug14 …" at bounding box center [65, 244] width 130 height 457
click at [365, 197] on h5 "Pt. Rajawali Citra Televisi Indonesia" at bounding box center [291, 193] width 203 height 8
click at [486, 193] on button "button" at bounding box center [484, 193] width 22 height 16
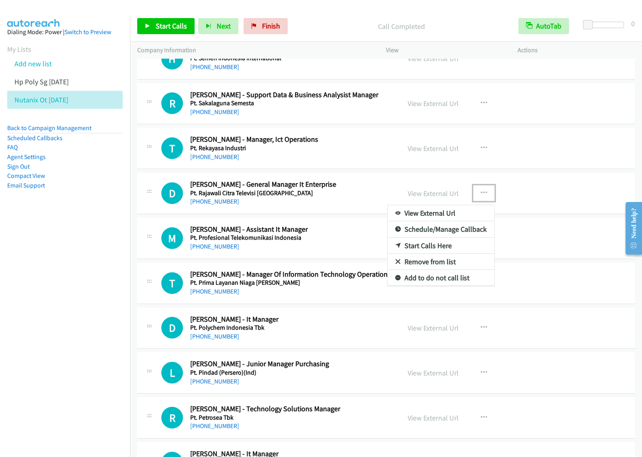
click at [443, 251] on link "Start Calls Here" at bounding box center [441, 245] width 107 height 16
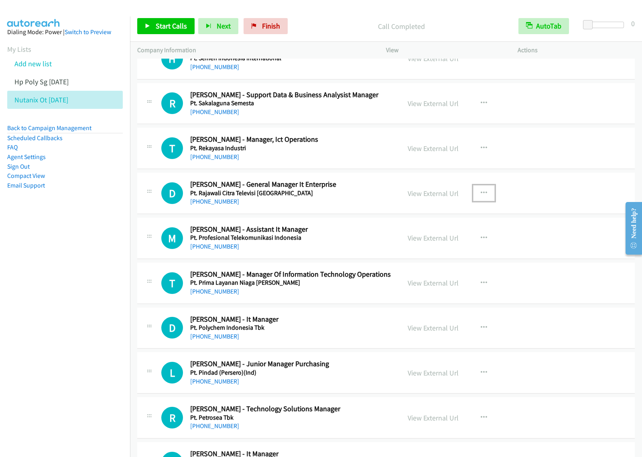
click at [481, 196] on icon "button" at bounding box center [484, 193] width 6 height 6
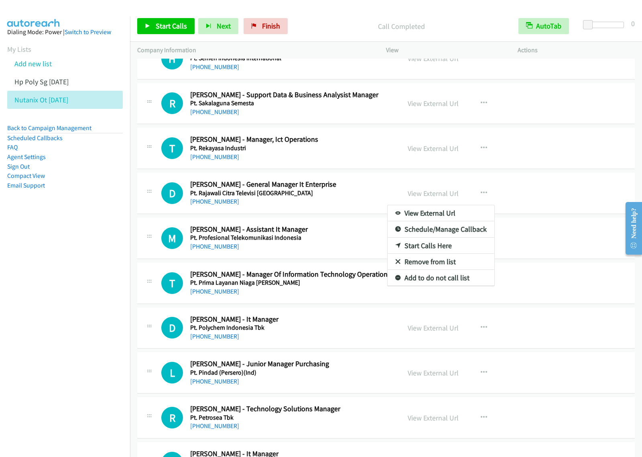
click at [335, 229] on div at bounding box center [321, 228] width 642 height 457
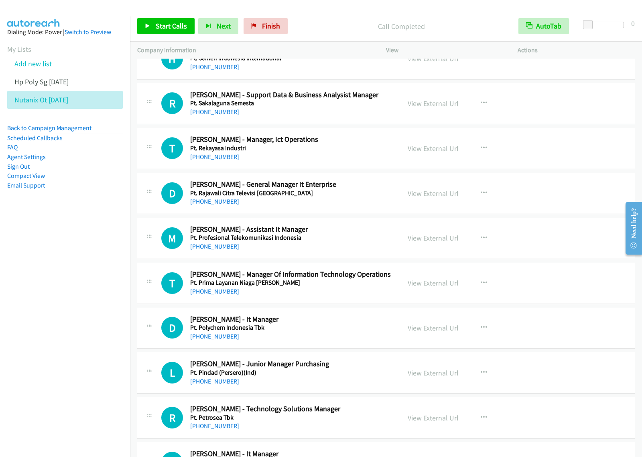
drag, startPoint x: 369, startPoint y: 201, endPoint x: 444, endPoint y: 201, distance: 75.0
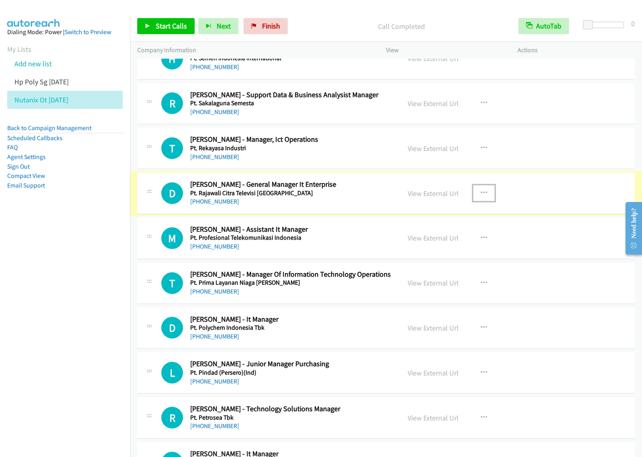
click at [481, 195] on icon "button" at bounding box center [484, 193] width 6 height 6
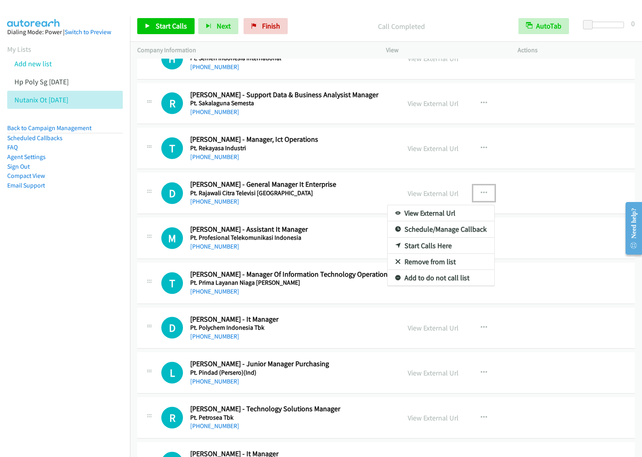
click at [441, 250] on link "Start Calls Here" at bounding box center [441, 245] width 107 height 16
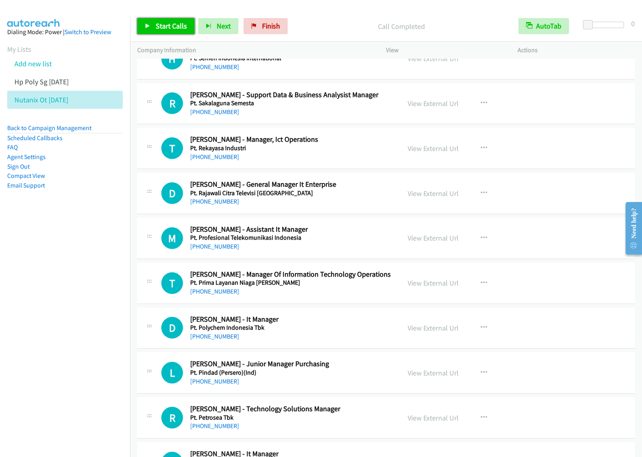
click at [164, 23] on span "Start Calls" at bounding box center [171, 25] width 31 height 9
click at [170, 28] on span "Pause" at bounding box center [165, 25] width 18 height 9
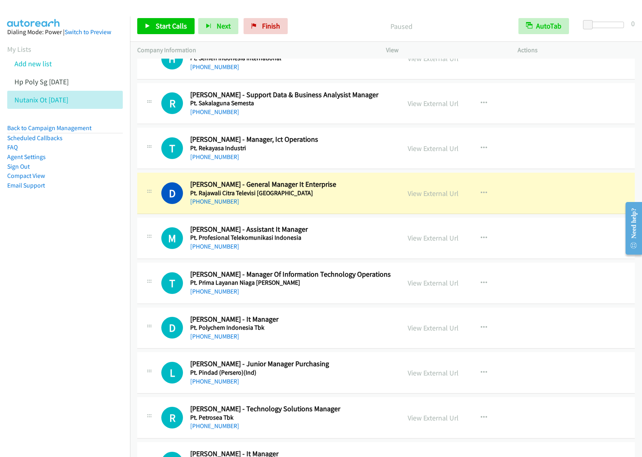
click at [87, 227] on nav "Dialing Mode: Power | Switch to Preview My Lists Add new list Hp Poly Sg Aug14 …" at bounding box center [65, 244] width 130 height 457
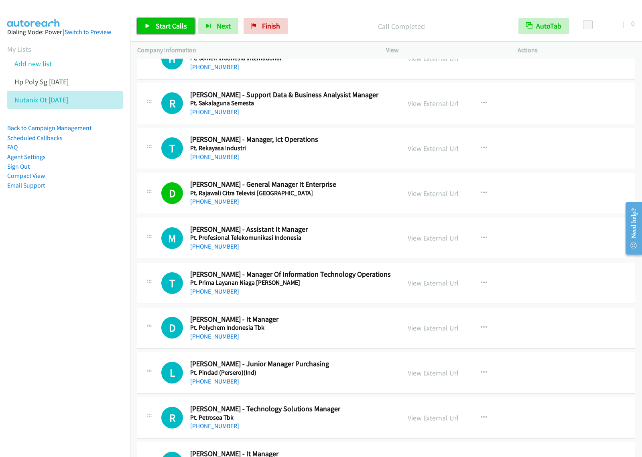
click at [173, 27] on span "Start Calls" at bounding box center [171, 25] width 31 height 9
click at [163, 24] on span "Pause" at bounding box center [165, 25] width 18 height 9
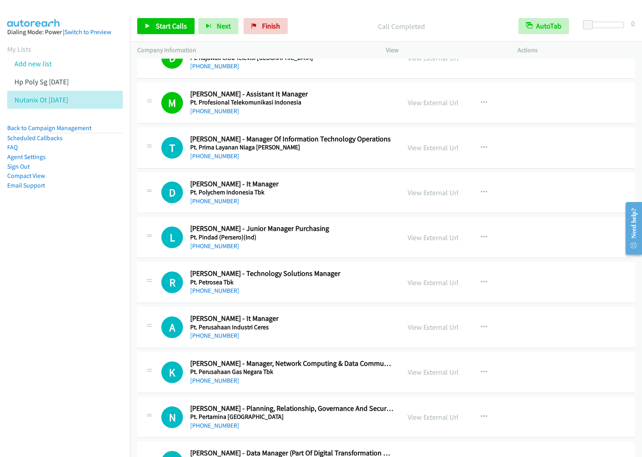
scroll to position [2307, 0]
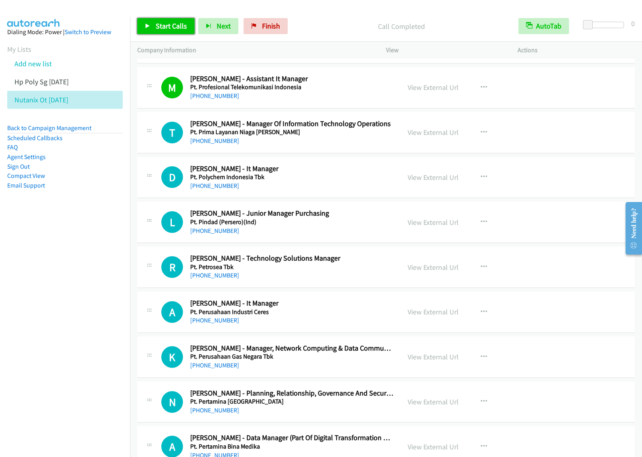
drag, startPoint x: 160, startPoint y: 21, endPoint x: 196, endPoint y: 39, distance: 39.5
click at [160, 21] on span "Start Calls" at bounding box center [171, 25] width 31 height 9
click at [162, 23] on span "Pause" at bounding box center [165, 25] width 18 height 9
click at [168, 24] on span "Start Calls" at bounding box center [171, 25] width 31 height 9
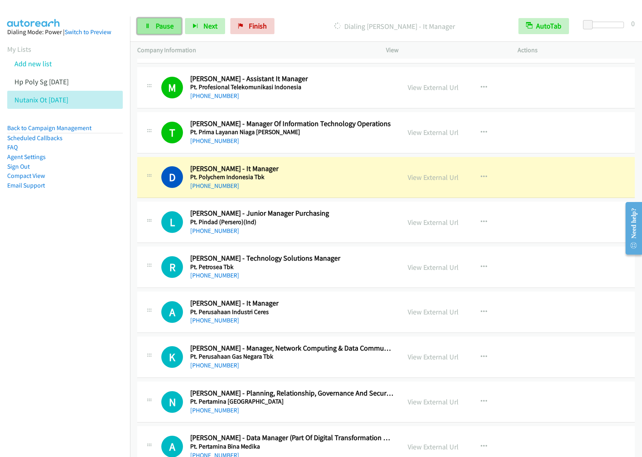
click at [165, 22] on span "Pause" at bounding box center [165, 25] width 18 height 9
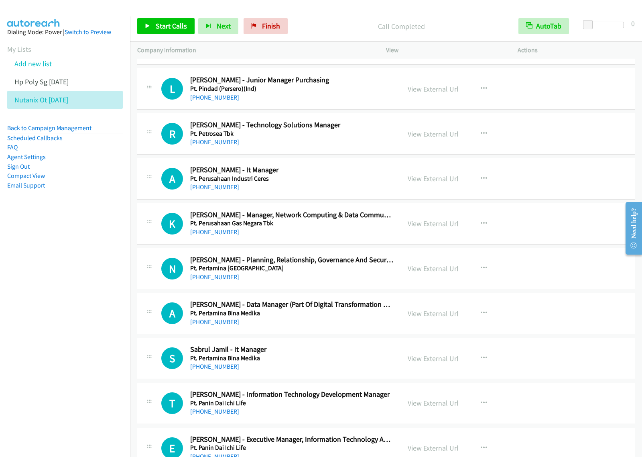
scroll to position [2457, 0]
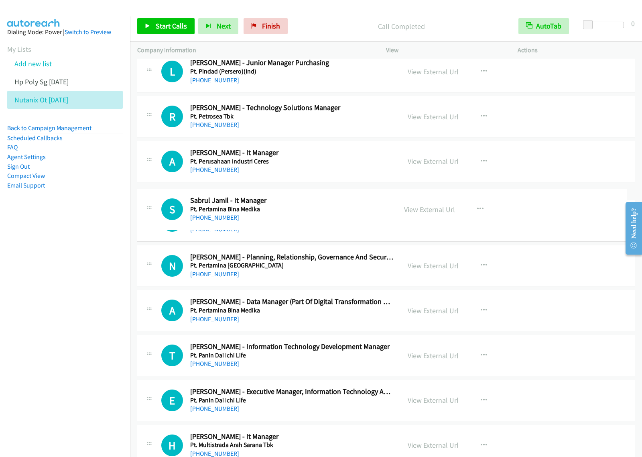
drag, startPoint x: 325, startPoint y: 337, endPoint x: 345, endPoint y: 201, distance: 137.5
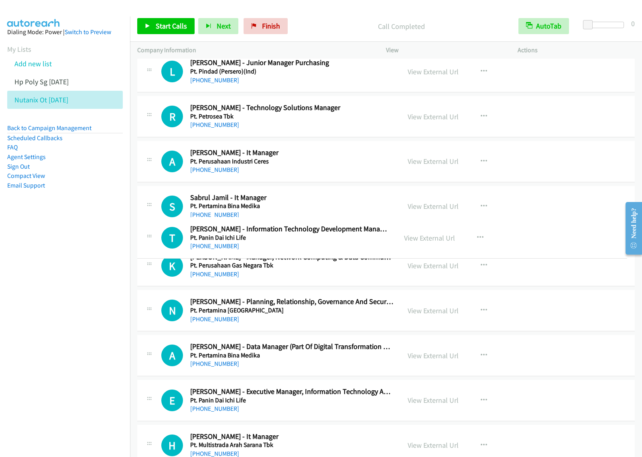
drag, startPoint x: 321, startPoint y: 389, endPoint x: 317, endPoint y: 237, distance: 152.5
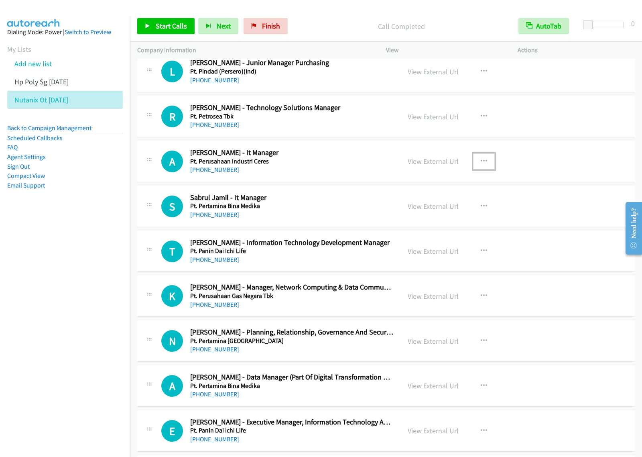
click at [474, 159] on button "button" at bounding box center [484, 161] width 22 height 16
click at [442, 217] on link "Start Calls Here" at bounding box center [441, 214] width 107 height 16
click at [485, 164] on button "button" at bounding box center [484, 161] width 22 height 16
click at [458, 219] on link "Start Calls Here" at bounding box center [441, 214] width 107 height 16
click at [169, 31] on link "Start Calls" at bounding box center [165, 26] width 57 height 16
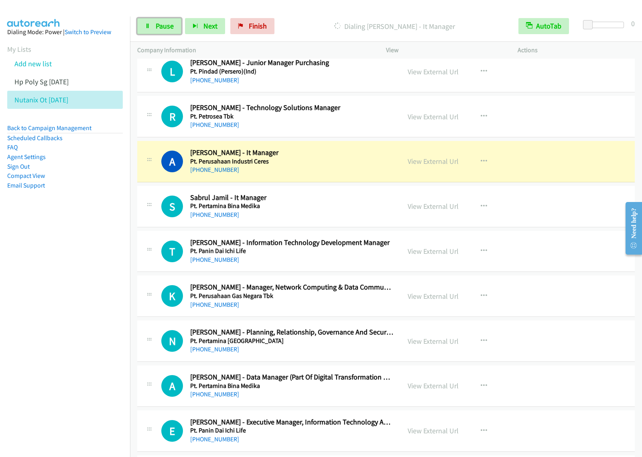
drag, startPoint x: 152, startPoint y: 23, endPoint x: 193, endPoint y: 8, distance: 43.5
click at [152, 23] on link "Pause" at bounding box center [159, 26] width 44 height 16
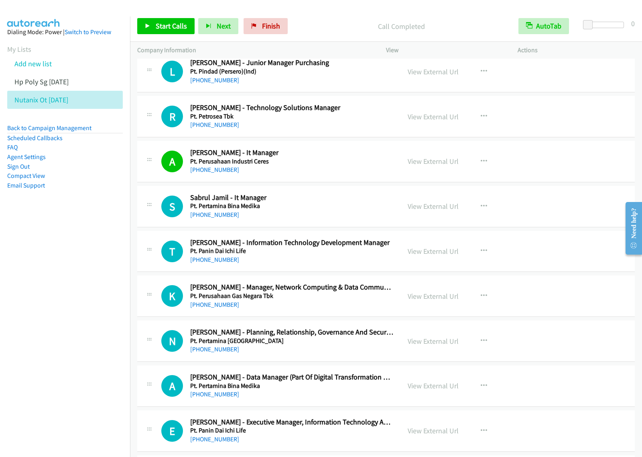
scroll to position [2507, 0]
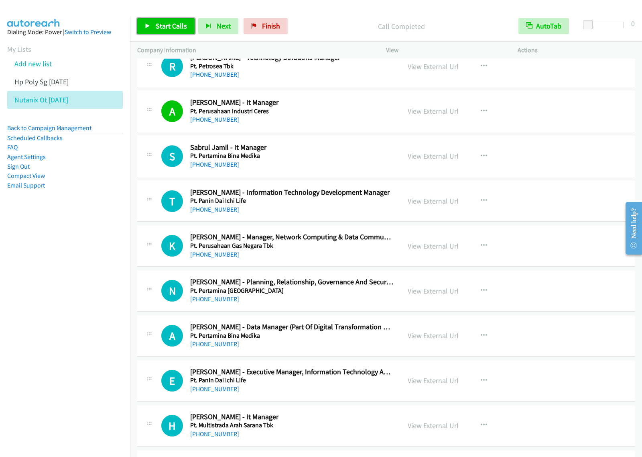
click at [177, 24] on span "Start Calls" at bounding box center [171, 25] width 31 height 9
drag, startPoint x: 165, startPoint y: 31, endPoint x: 177, endPoint y: 30, distance: 12.5
click at [165, 31] on link "Pause" at bounding box center [159, 26] width 44 height 16
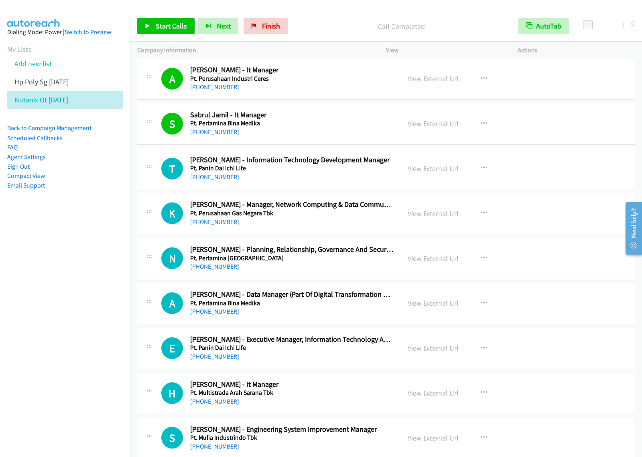
scroll to position [2558, 0]
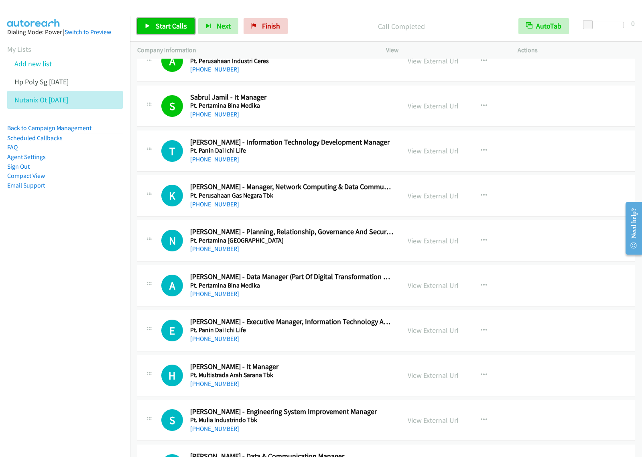
click at [166, 23] on span "Start Calls" at bounding box center [171, 25] width 31 height 9
click at [157, 29] on span "Pause" at bounding box center [165, 25] width 18 height 9
click at [53, 244] on nav "Dialing Mode: Power | Switch to Preview My Lists Add new list Hp Poly Sg Aug14 …" at bounding box center [65, 244] width 130 height 457
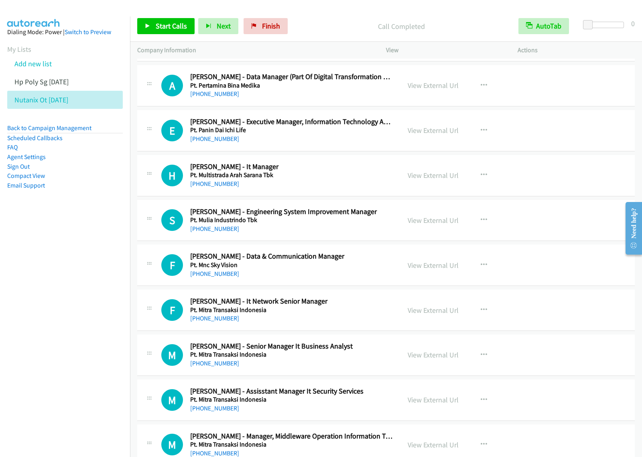
scroll to position [2758, 0]
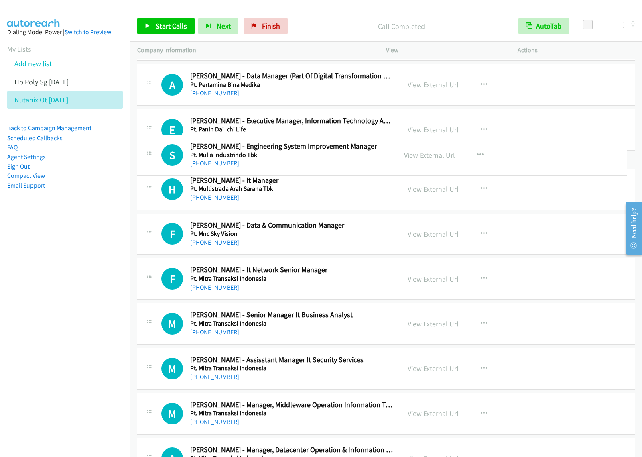
drag, startPoint x: 332, startPoint y: 222, endPoint x: 333, endPoint y: 137, distance: 84.7
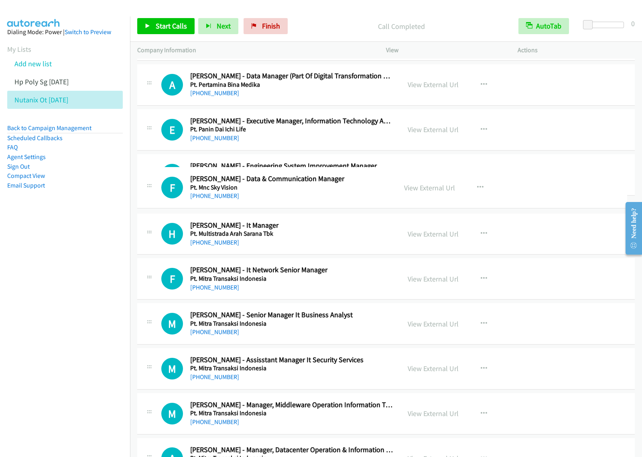
drag, startPoint x: 334, startPoint y: 272, endPoint x: 347, endPoint y: 178, distance: 95.1
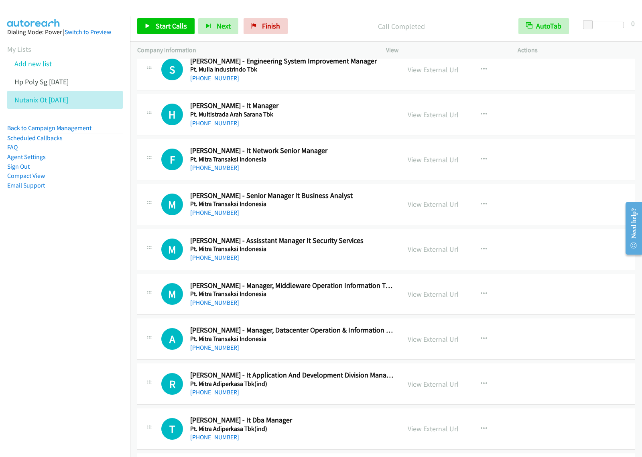
scroll to position [2909, 0]
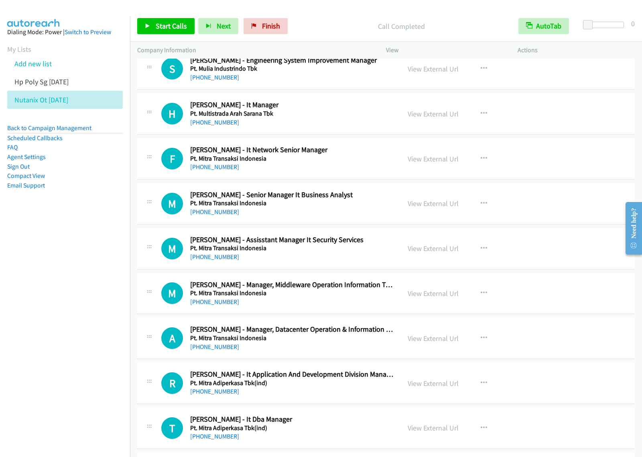
click at [337, 116] on h5 "Pt. Multistrada Arah Sarana Tbk" at bounding box center [291, 114] width 203 height 8
click at [462, 114] on div "View External Url View External Url Schedule/Manage Callback Start Calls Here R…" at bounding box center [469, 113] width 139 height 26
click at [481, 115] on icon "button" at bounding box center [484, 113] width 6 height 6
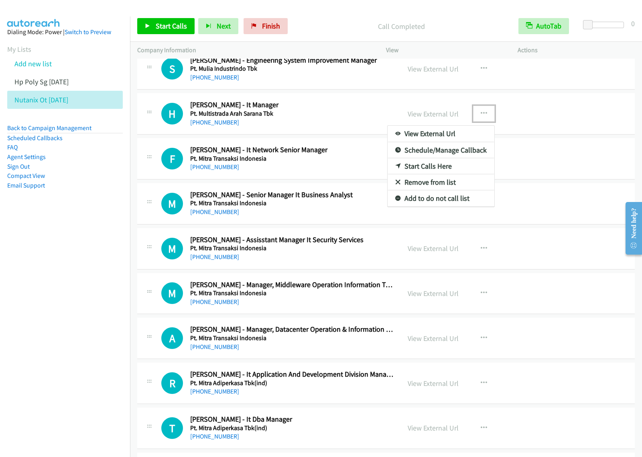
click at [442, 171] on link "Start Calls Here" at bounding box center [441, 166] width 107 height 16
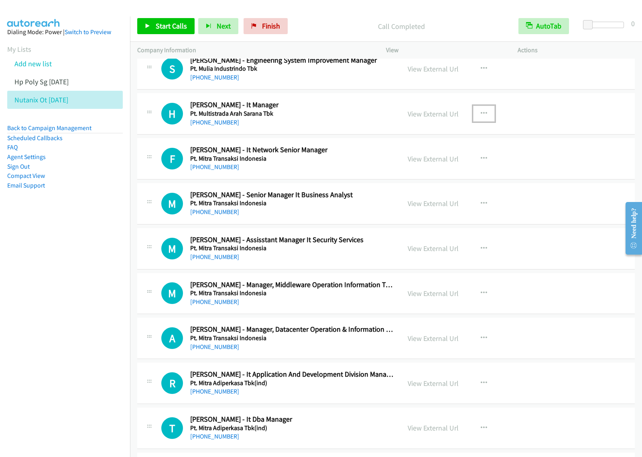
click at [481, 117] on icon "button" at bounding box center [484, 113] width 6 height 6
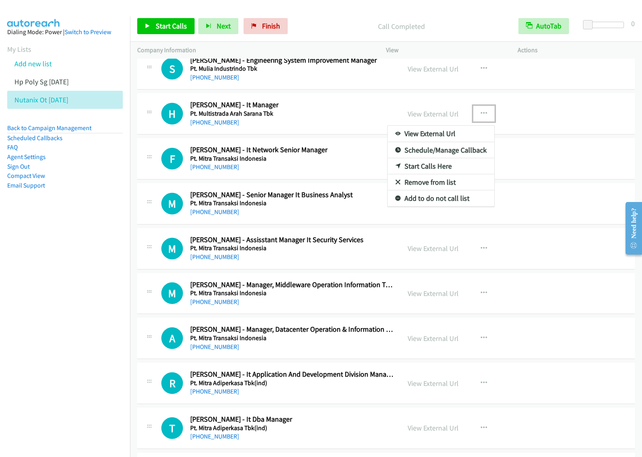
click at [457, 173] on link "Start Calls Here" at bounding box center [441, 166] width 107 height 16
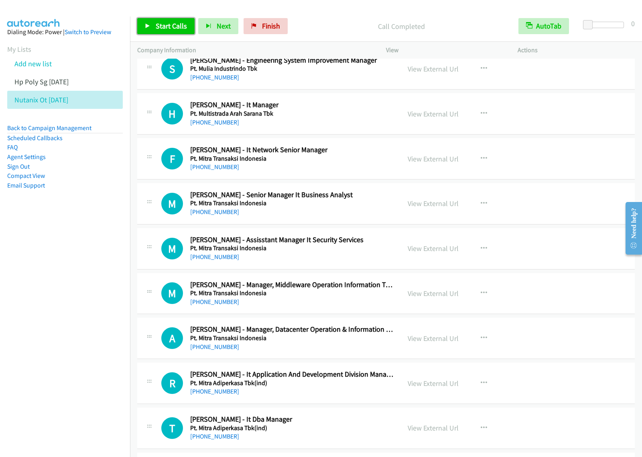
click at [156, 23] on span "Start Calls" at bounding box center [171, 25] width 31 height 9
click at [168, 25] on span "Pause" at bounding box center [165, 25] width 18 height 9
click at [163, 22] on span "Start Calls" at bounding box center [171, 25] width 31 height 9
click at [165, 26] on span "Pause" at bounding box center [165, 25] width 18 height 9
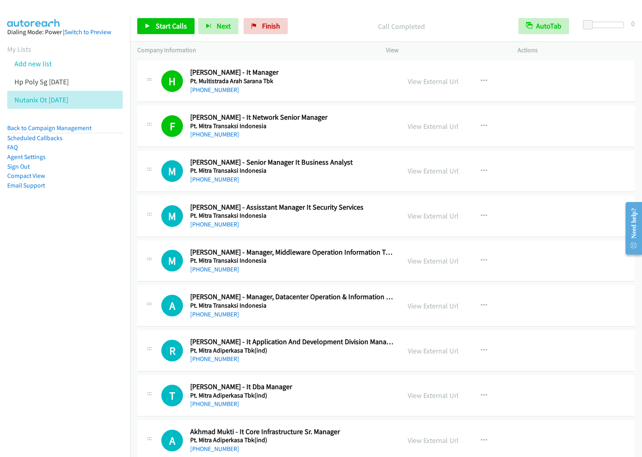
scroll to position [2959, 0]
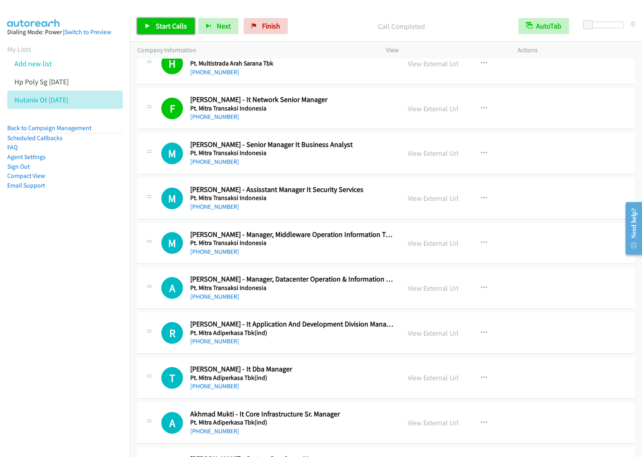
click at [163, 23] on span "Start Calls" at bounding box center [171, 25] width 31 height 9
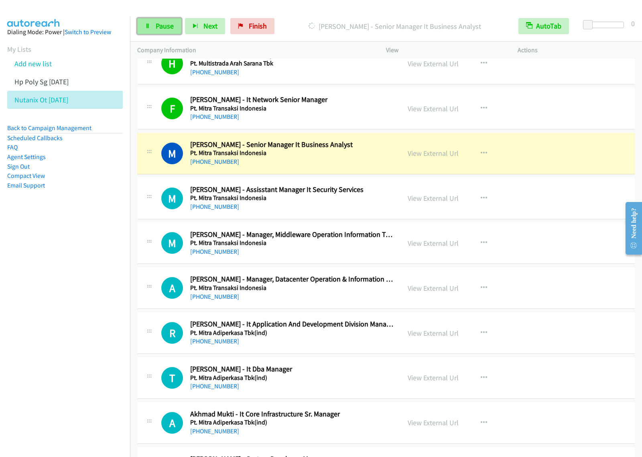
click at [159, 23] on span "Pause" at bounding box center [165, 25] width 18 height 9
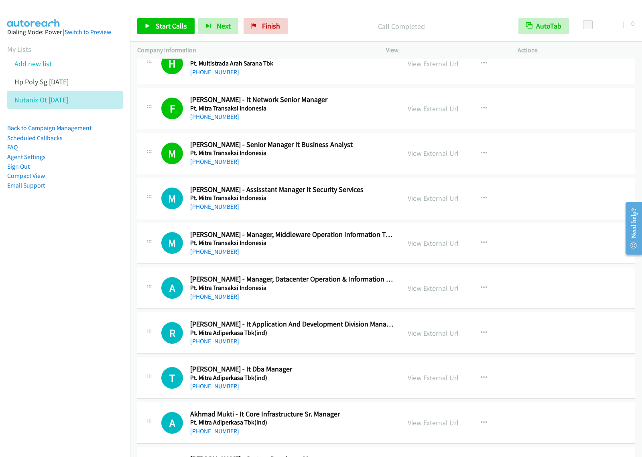
scroll to position [3009, 0]
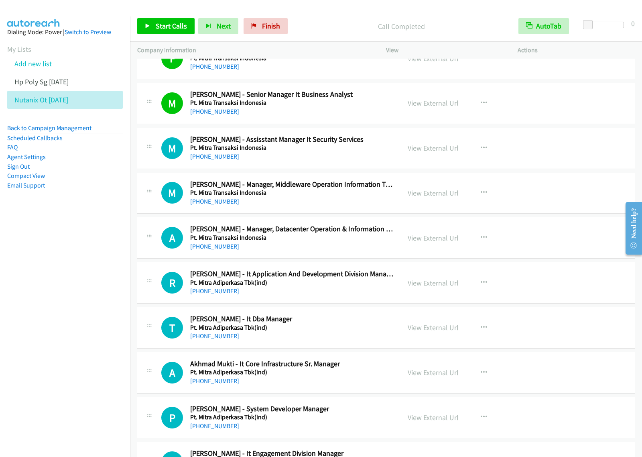
drag, startPoint x: 64, startPoint y: 261, endPoint x: 67, endPoint y: 258, distance: 4.8
click at [65, 261] on nav "Dialing Mode: Power | Switch to Preview My Lists Add new list Hp Poly Sg Aug14 …" at bounding box center [65, 244] width 130 height 457
click at [183, 27] on span "Start Calls" at bounding box center [171, 25] width 31 height 9
click at [75, 241] on nav "Dialing Mode: Power | Switch to Preview My Lists Add new list Hp Poly Sg Aug14 …" at bounding box center [65, 244] width 130 height 457
click at [164, 25] on span "Pause" at bounding box center [165, 25] width 18 height 9
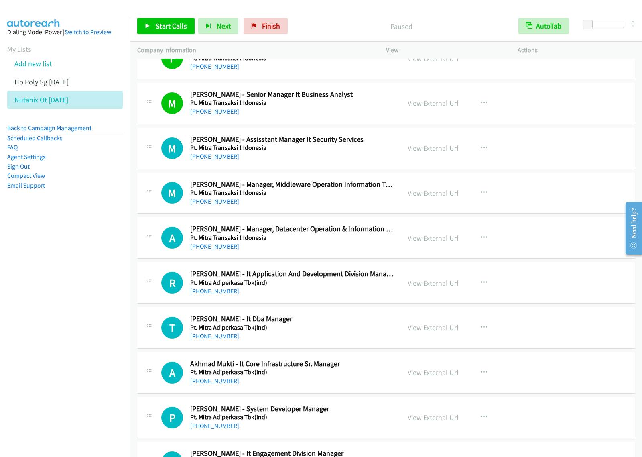
drag, startPoint x: 33, startPoint y: 268, endPoint x: 72, endPoint y: 254, distance: 41.4
click at [41, 266] on nav "Dialing Mode: Power | Switch to Preview My Lists Add new list Hp Poly Sg Aug14 …" at bounding box center [65, 244] width 130 height 457
click at [481, 151] on icon "button" at bounding box center [484, 148] width 6 height 6
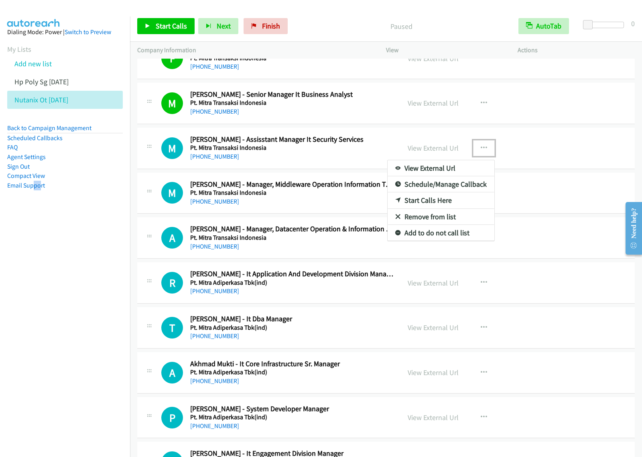
click at [435, 207] on link "Start Calls Here" at bounding box center [441, 200] width 107 height 16
click at [482, 149] on icon "button" at bounding box center [484, 148] width 6 height 6
click at [443, 207] on link "Start Calls Here" at bounding box center [441, 200] width 107 height 16
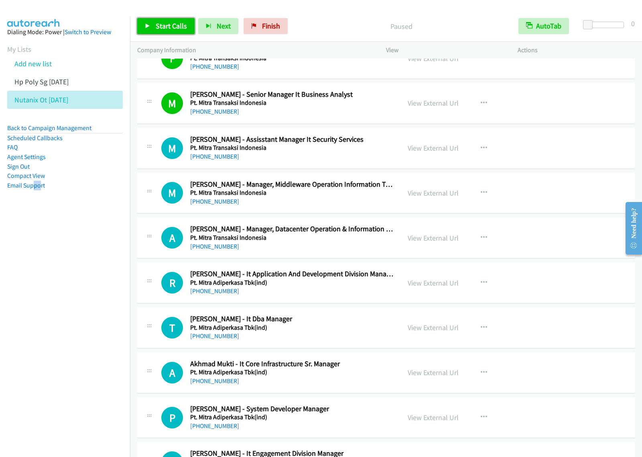
click at [177, 28] on span "Start Calls" at bounding box center [171, 25] width 31 height 9
click at [47, 302] on nav "Dialing Mode: Power | Switch to Preview My Lists Add new list Hp Poly Sg Aug14 …" at bounding box center [65, 244] width 130 height 457
click at [167, 29] on span "Pause" at bounding box center [165, 25] width 18 height 9
click at [354, 161] on div "+62 812-2725-3933" at bounding box center [291, 157] width 203 height 10
click at [481, 150] on icon "button" at bounding box center [484, 148] width 6 height 6
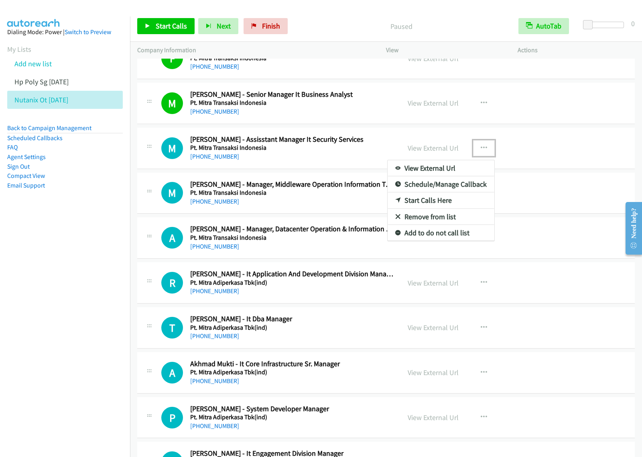
click at [436, 207] on link "Start Calls Here" at bounding box center [441, 200] width 107 height 16
click at [474, 153] on button "button" at bounding box center [484, 148] width 22 height 16
click at [441, 203] on link "Start Calls Here" at bounding box center [441, 200] width 107 height 16
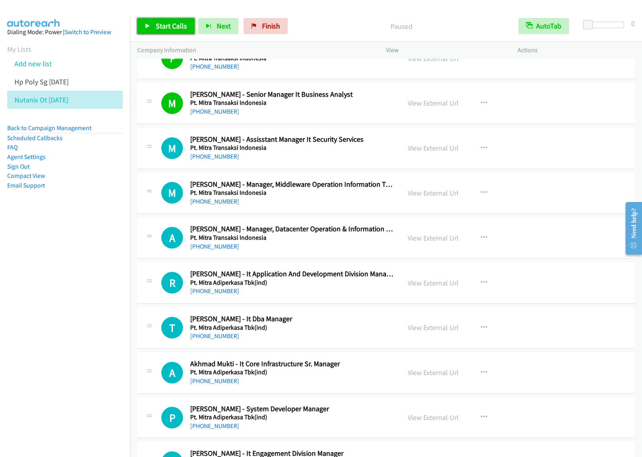
click at [158, 19] on link "Start Calls" at bounding box center [165, 26] width 57 height 16
click at [163, 22] on span "Pause" at bounding box center [165, 25] width 18 height 9
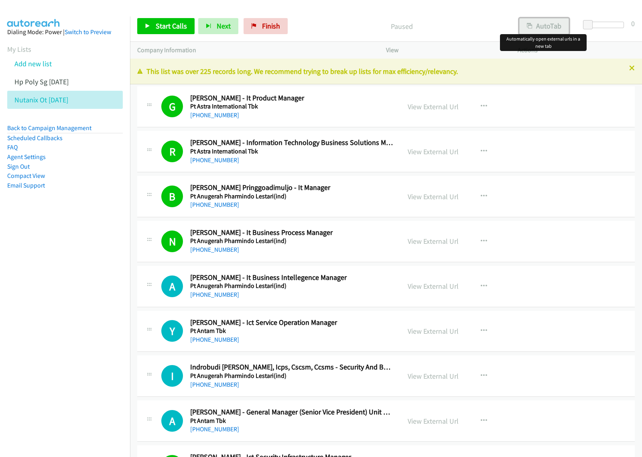
click at [550, 22] on button "AutoTab" at bounding box center [544, 26] width 50 height 16
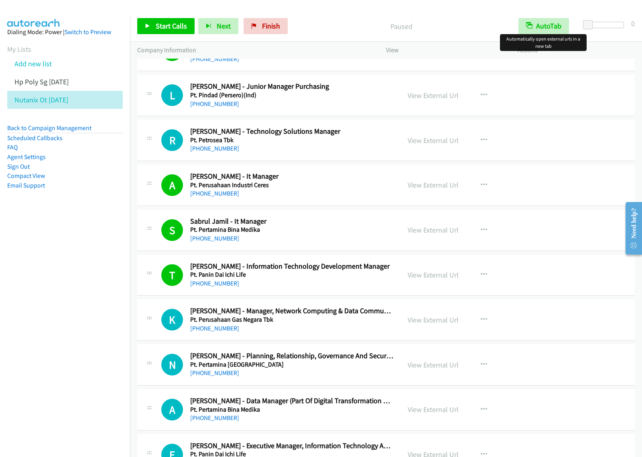
scroll to position [2555, 0]
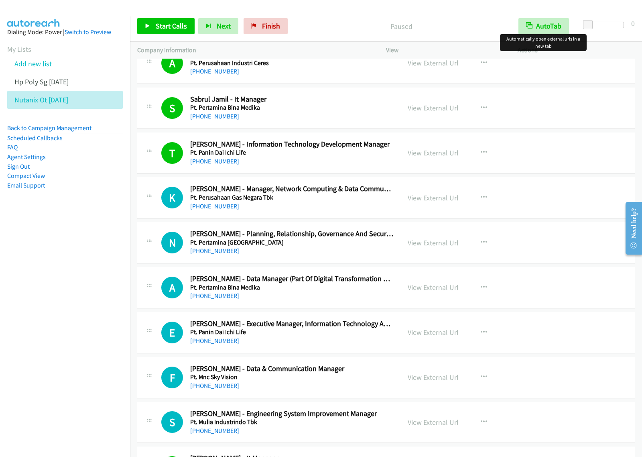
click at [324, 166] on div "+62 811-9698-763" at bounding box center [291, 161] width 203 height 10
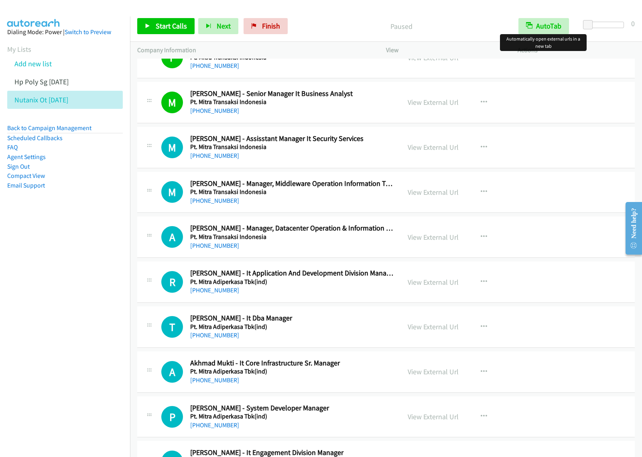
scroll to position [3057, 0]
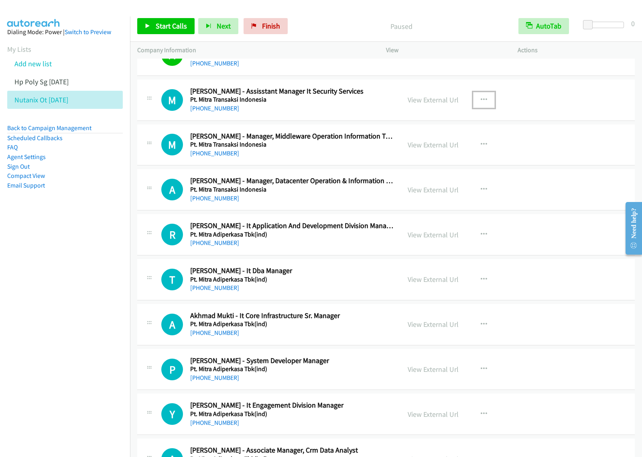
click at [481, 103] on icon "button" at bounding box center [484, 100] width 6 height 6
drag, startPoint x: 426, startPoint y: 157, endPoint x: 446, endPoint y: 152, distance: 20.3
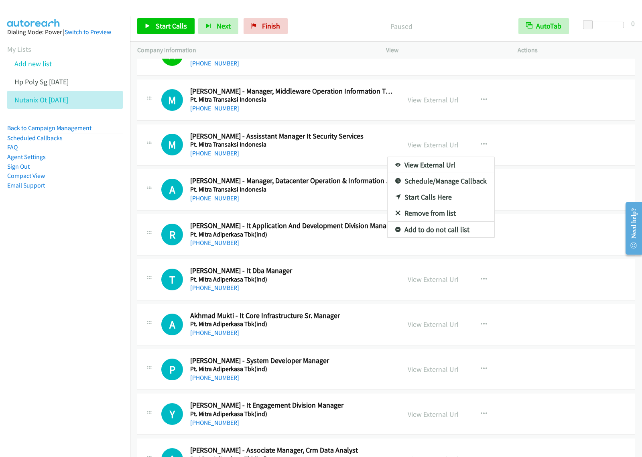
click at [346, 156] on div at bounding box center [321, 228] width 642 height 457
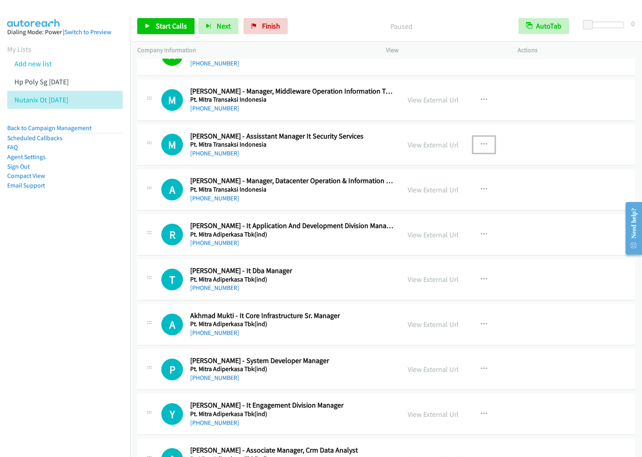
click at [485, 149] on button "button" at bounding box center [484, 144] width 22 height 16
click at [434, 203] on link "Start Calls Here" at bounding box center [441, 197] width 107 height 16
click at [167, 19] on link "Start Calls" at bounding box center [165, 26] width 57 height 16
click at [167, 25] on span "Pause" at bounding box center [165, 25] width 18 height 9
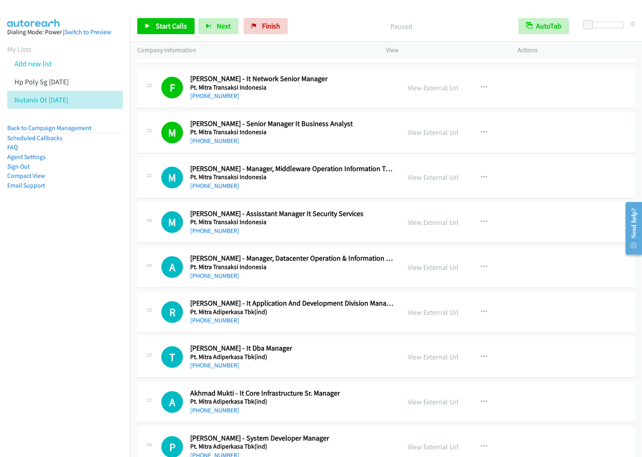
scroll to position [2957, 0]
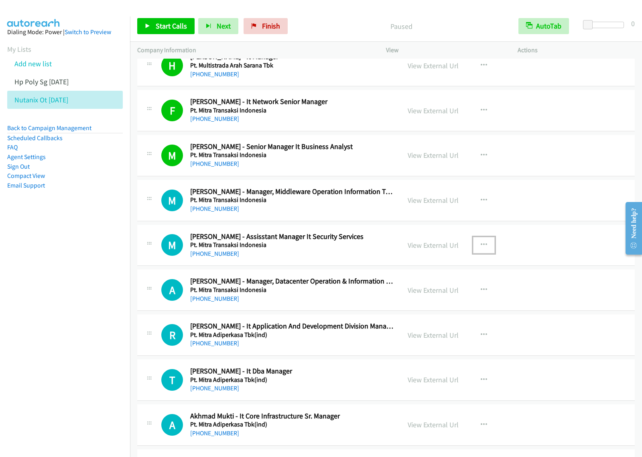
click at [481, 248] on icon "button" at bounding box center [484, 245] width 6 height 6
click at [450, 271] on link "View External Url" at bounding box center [441, 265] width 107 height 16
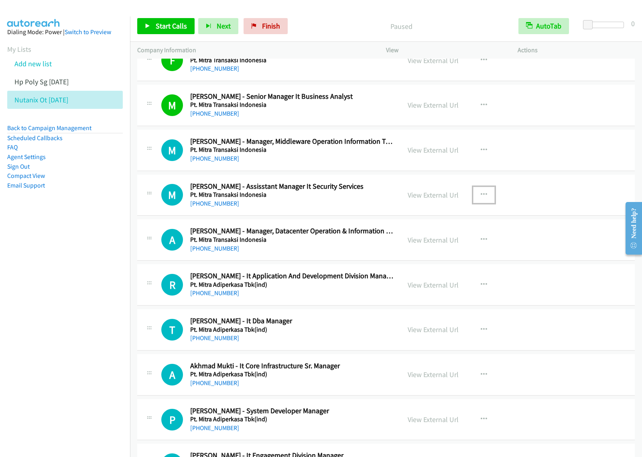
click at [481, 197] on icon "button" at bounding box center [484, 194] width 6 height 6
click at [455, 220] on link "View External Url" at bounding box center [441, 215] width 107 height 16
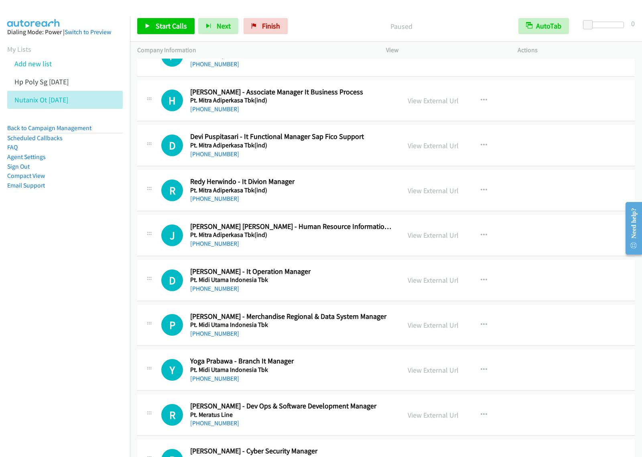
scroll to position [3659, 0]
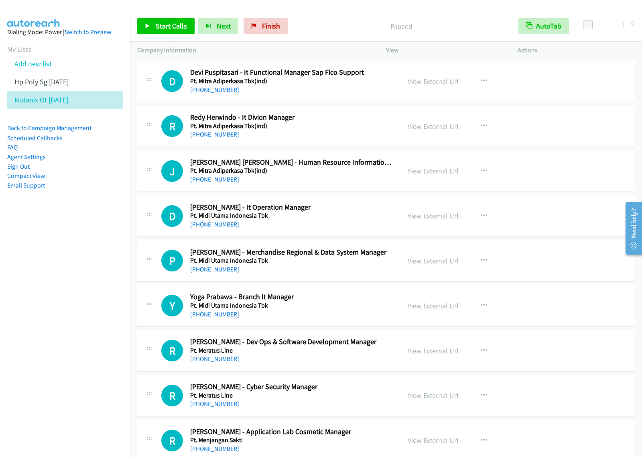
click at [346, 212] on h2 "Dedi Sumardi - It Operation Manager" at bounding box center [291, 207] width 203 height 9
click at [484, 223] on button "button" at bounding box center [484, 216] width 22 height 16
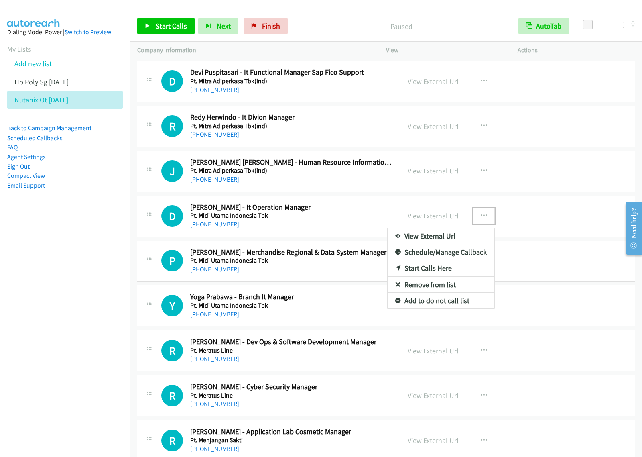
click at [440, 238] on link "View External Url" at bounding box center [441, 236] width 107 height 16
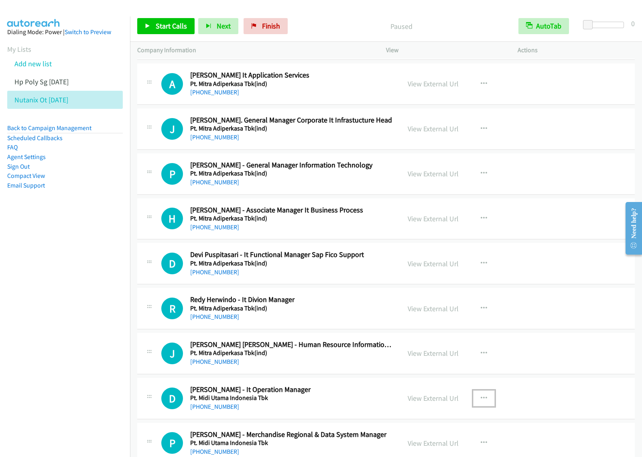
scroll to position [3609, 0]
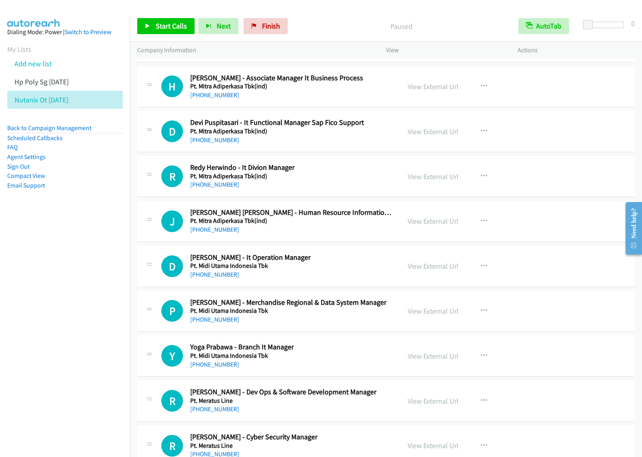
click at [53, 270] on nav "Dialing Mode: Power | Switch to Preview My Lists Add new list Hp Poly Sg Aug14 …" at bounding box center [65, 244] width 130 height 457
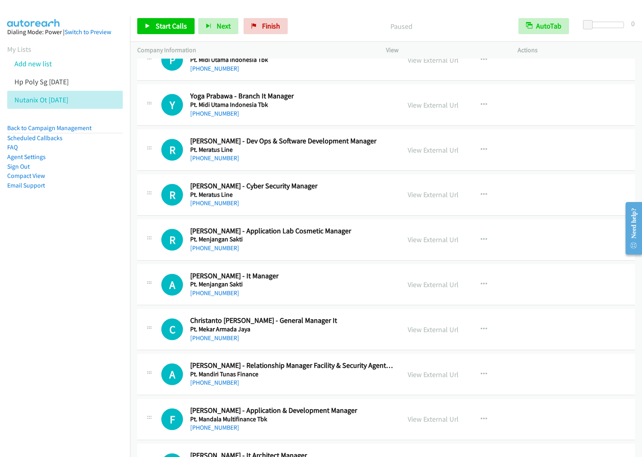
scroll to position [3909, 0]
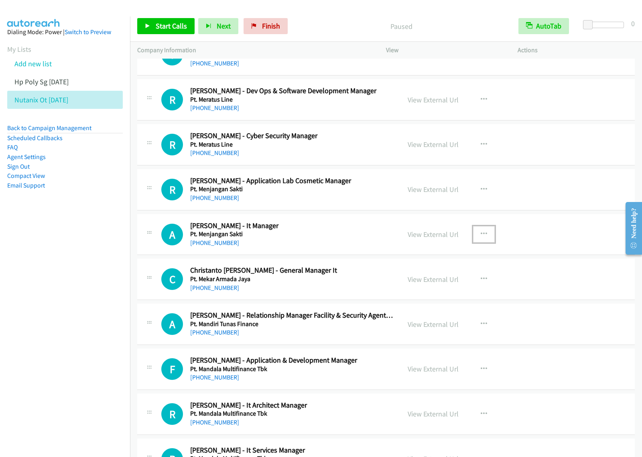
click at [481, 237] on icon "button" at bounding box center [484, 234] width 6 height 6
click at [442, 255] on link "View External Url" at bounding box center [441, 254] width 107 height 16
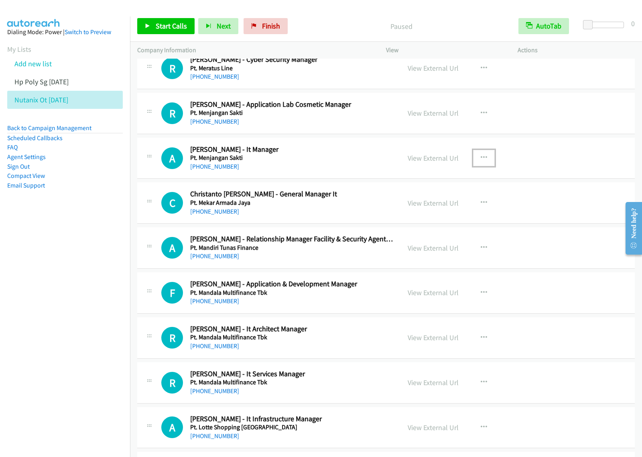
scroll to position [4010, 0]
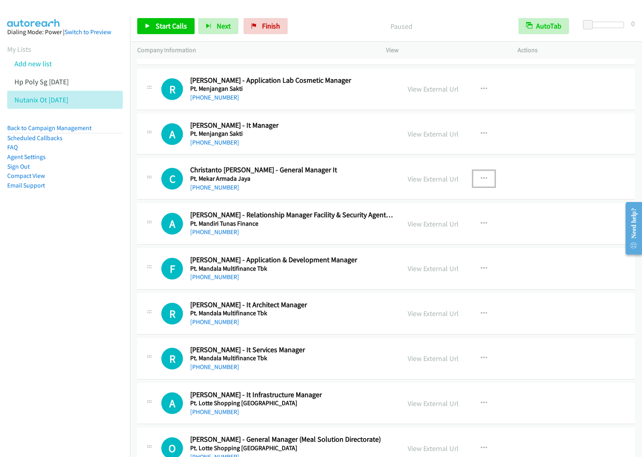
click at [481, 182] on icon "button" at bounding box center [484, 178] width 6 height 6
click at [444, 207] on link "View External Url" at bounding box center [441, 199] width 107 height 16
click at [270, 29] on span "Finish" at bounding box center [271, 25] width 18 height 9
